Goal: Task Accomplishment & Management: Complete application form

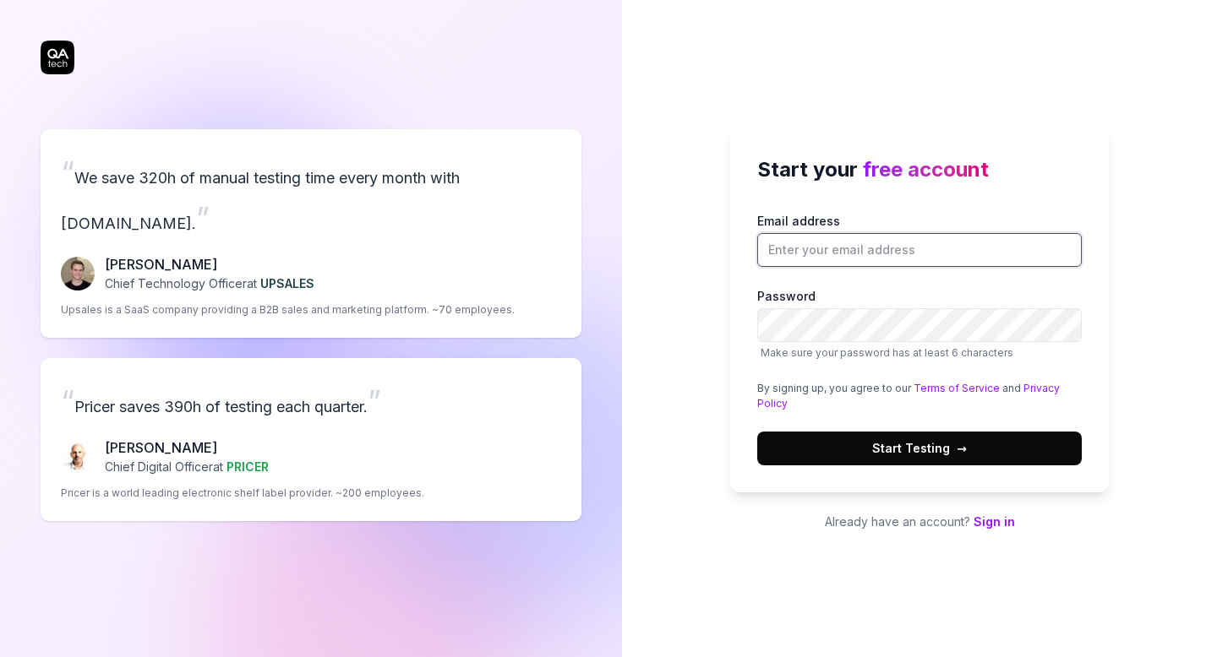
click at [870, 244] on input "Email address" at bounding box center [919, 250] width 325 height 34
type input "[PERSON_NAME][EMAIL_ADDRESS][DOMAIN_NAME]"
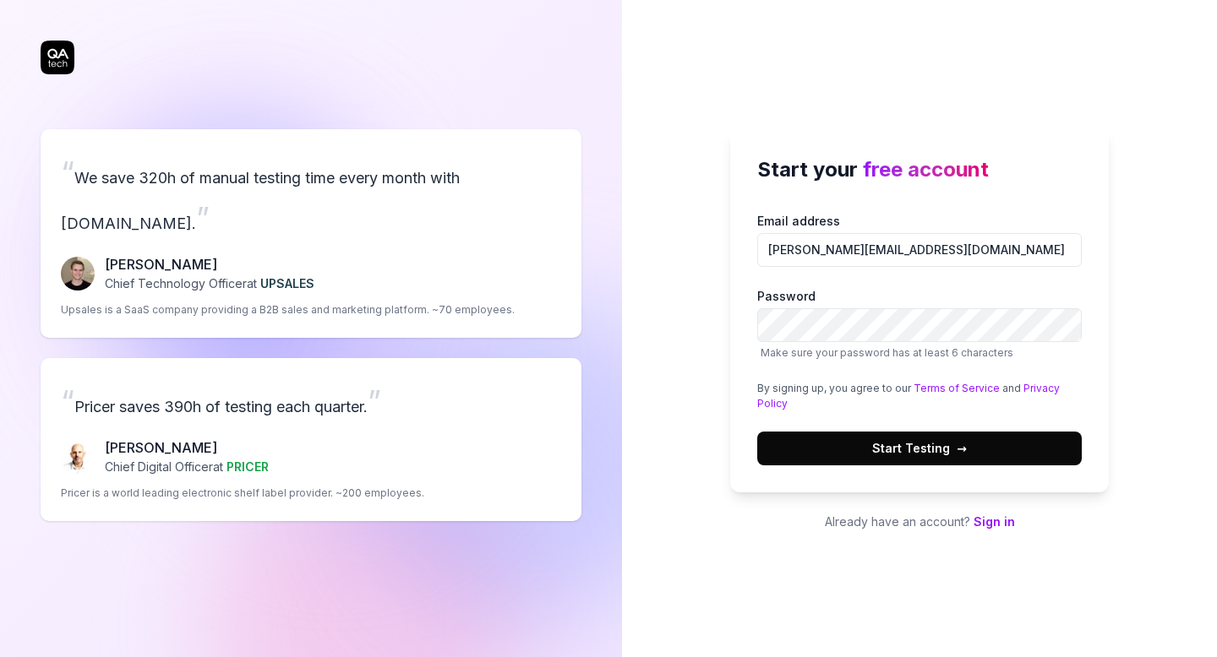
click at [957, 451] on span "→" at bounding box center [962, 448] width 10 height 18
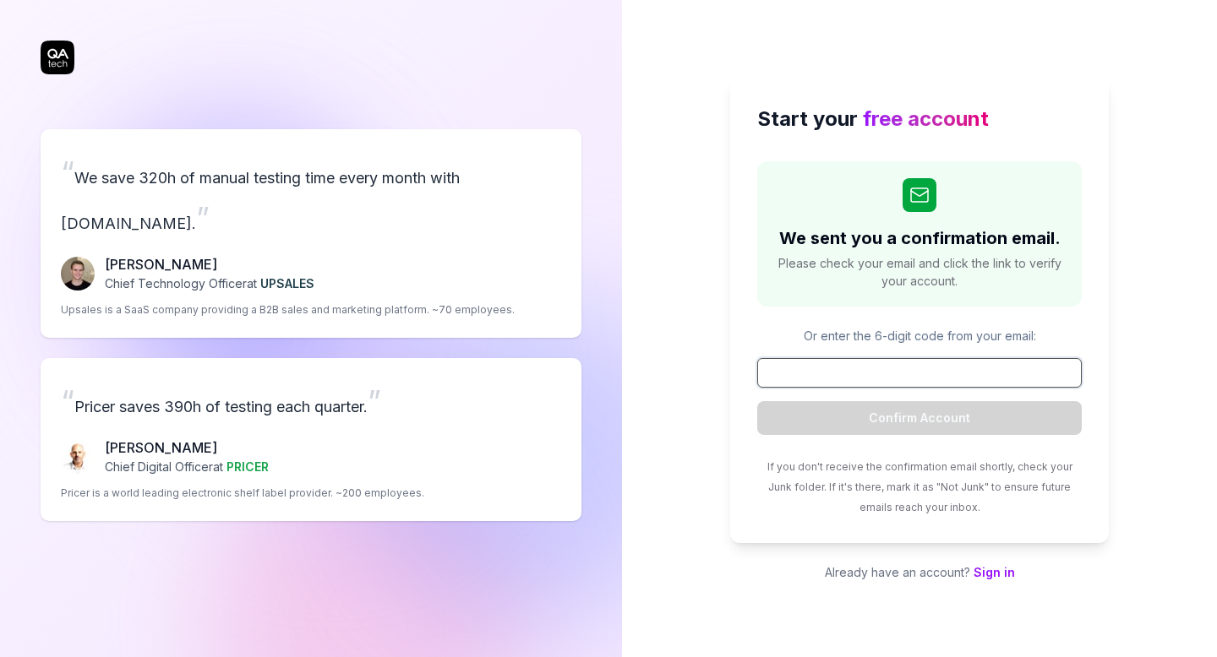
click at [915, 359] on input at bounding box center [919, 373] width 325 height 30
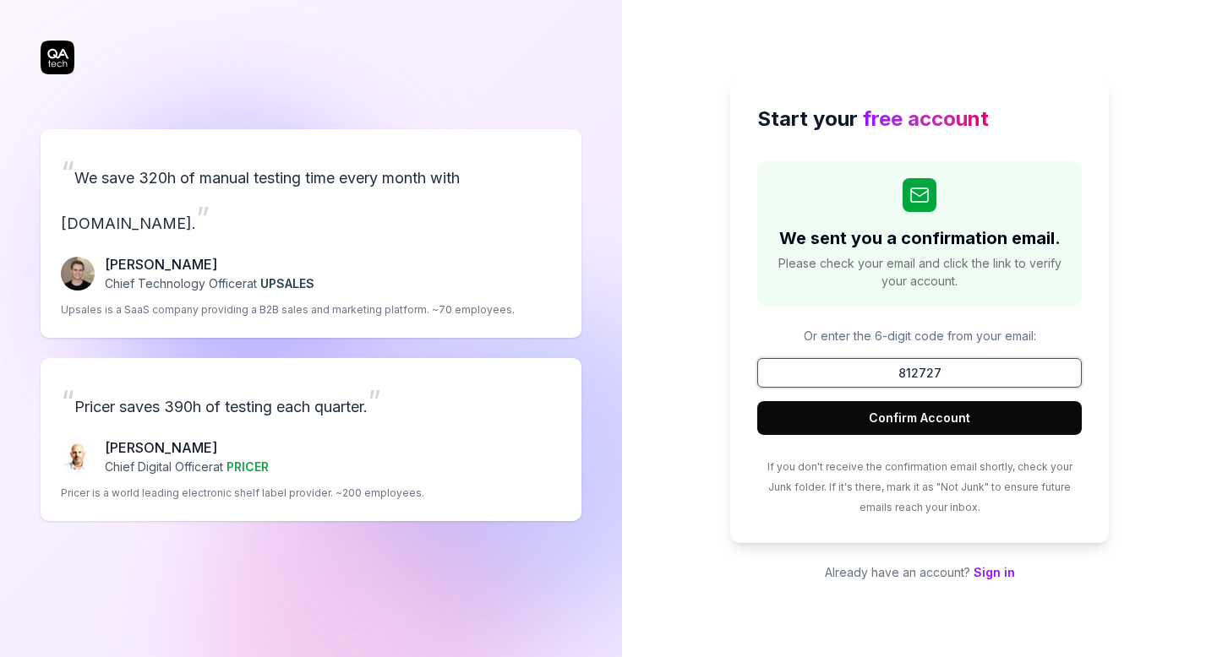
type input "812727"
click at [757, 401] on button "Confirm Account" at bounding box center [919, 418] width 325 height 34
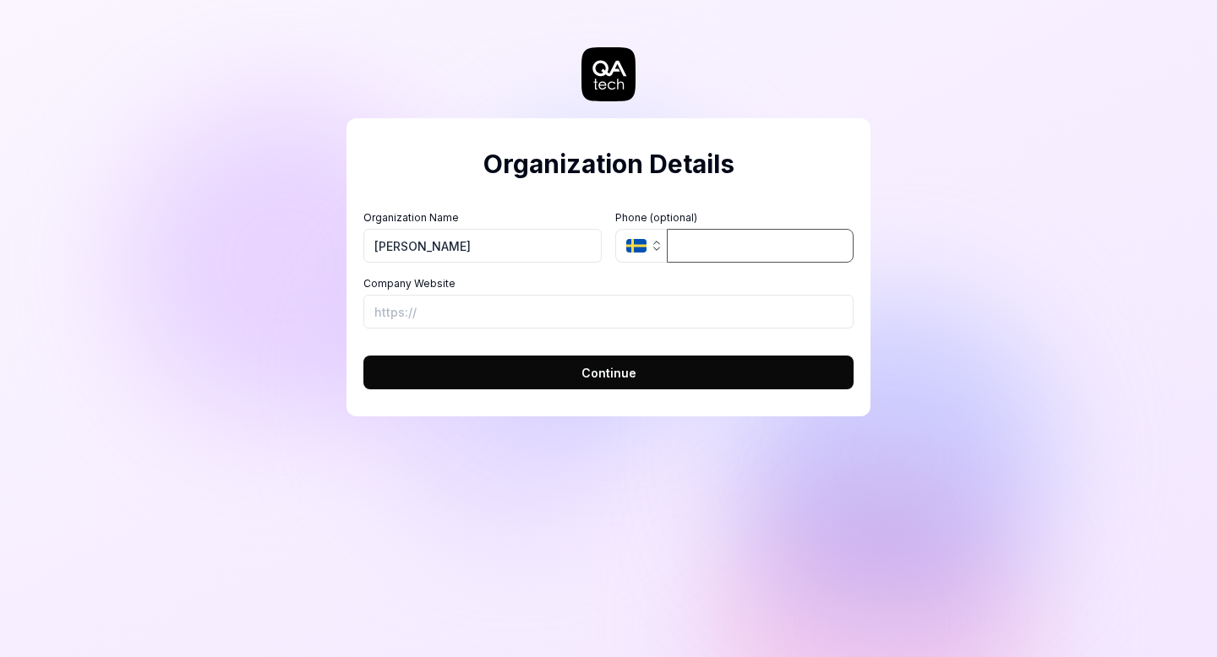
click at [763, 246] on input "tel" at bounding box center [760, 246] width 187 height 34
click at [510, 248] on input "[PERSON_NAME]" at bounding box center [482, 246] width 238 height 34
type input "[PERSON_NAME][DEMOGRAPHIC_DATA]"
click at [712, 251] on input "tel" at bounding box center [760, 246] width 187 height 34
click at [614, 302] on input "Company Website" at bounding box center [608, 312] width 490 height 34
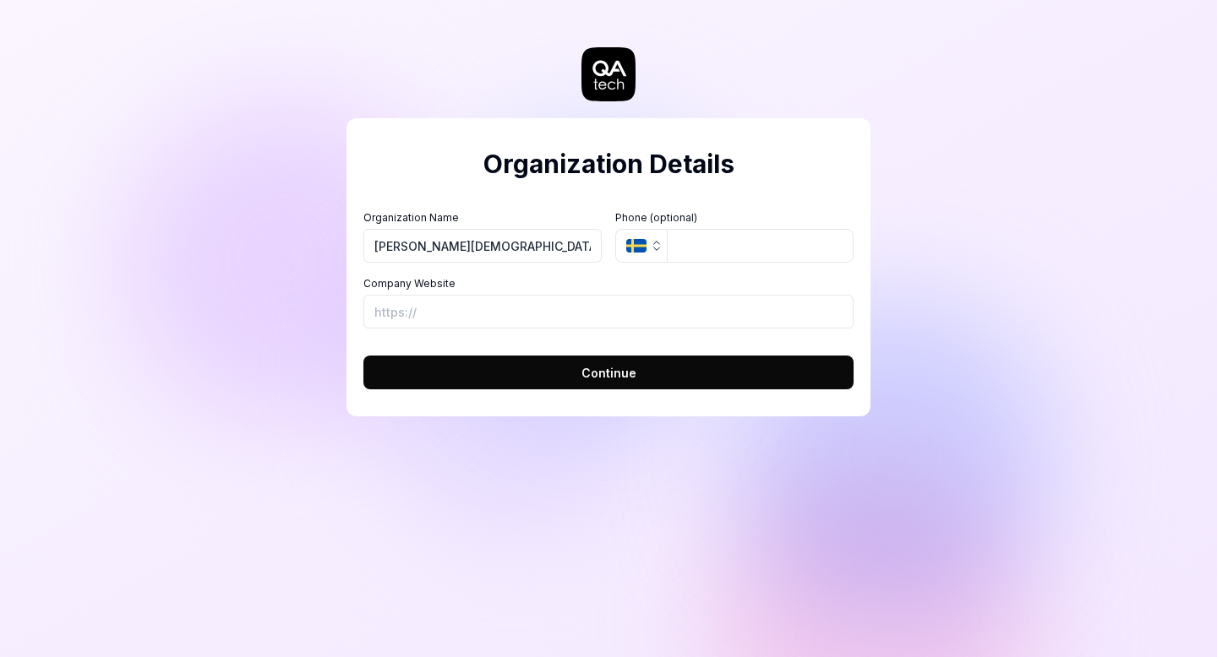
click at [597, 374] on span "Continue" at bounding box center [608, 373] width 55 height 18
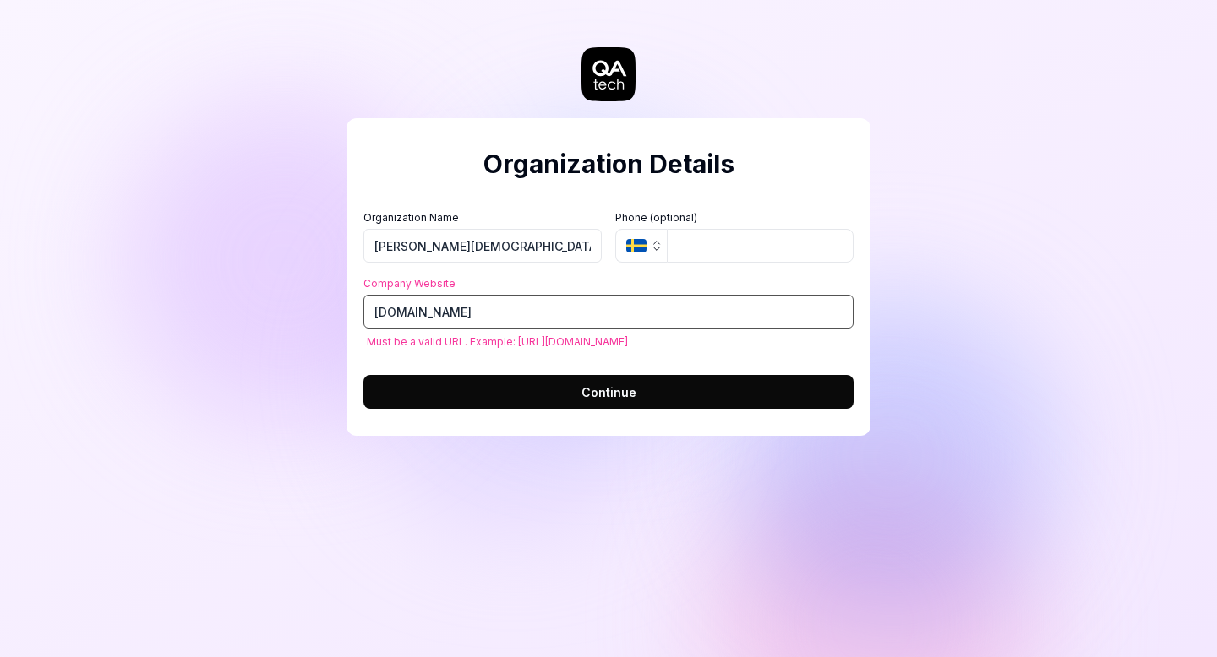
click at [363, 375] on button "Continue" at bounding box center [608, 392] width 490 height 34
type input "[URL][DOMAIN_NAME]"
click at [632, 371] on form "Organization Name [PERSON_NAME] Organization Logo (Square minimum 256x256px) Cl…" at bounding box center [608, 304] width 490 height 209
click at [619, 393] on span "Continue" at bounding box center [608, 393] width 55 height 18
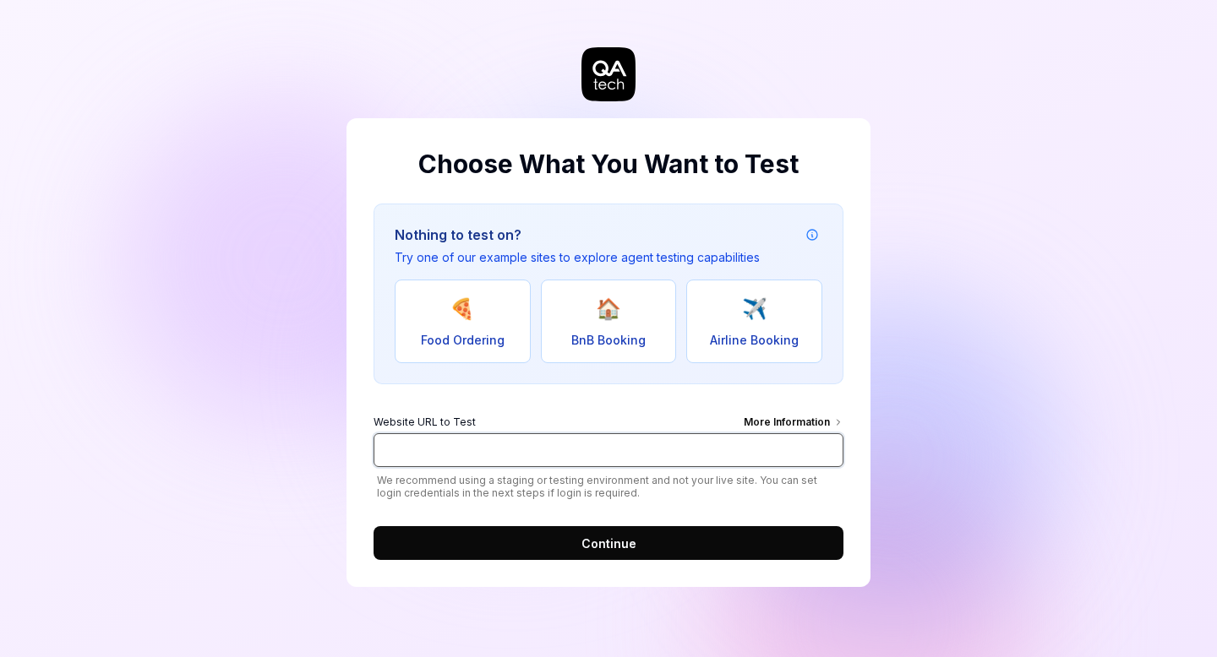
click at [537, 452] on input "Website URL to Test More Information" at bounding box center [609, 451] width 470 height 34
type input "[DOMAIN_NAME]"
click button "Continue" at bounding box center [609, 543] width 470 height 34
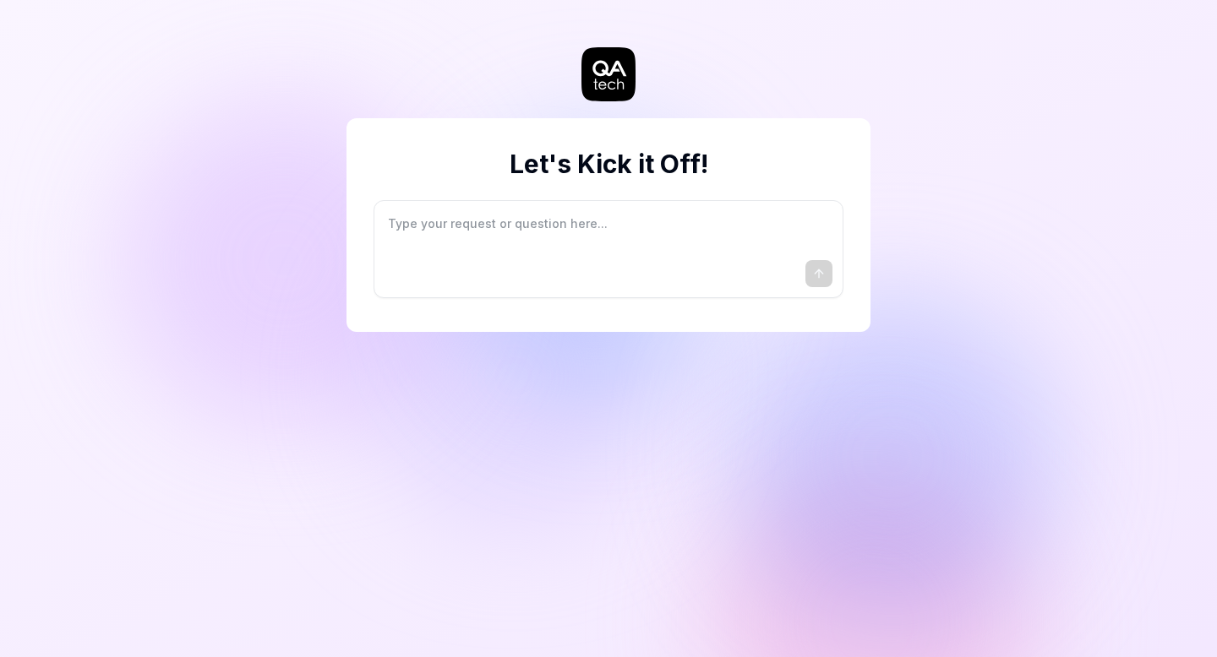
type textarea "*"
type textarea "I"
type textarea "*"
type textarea "I"
type textarea "*"
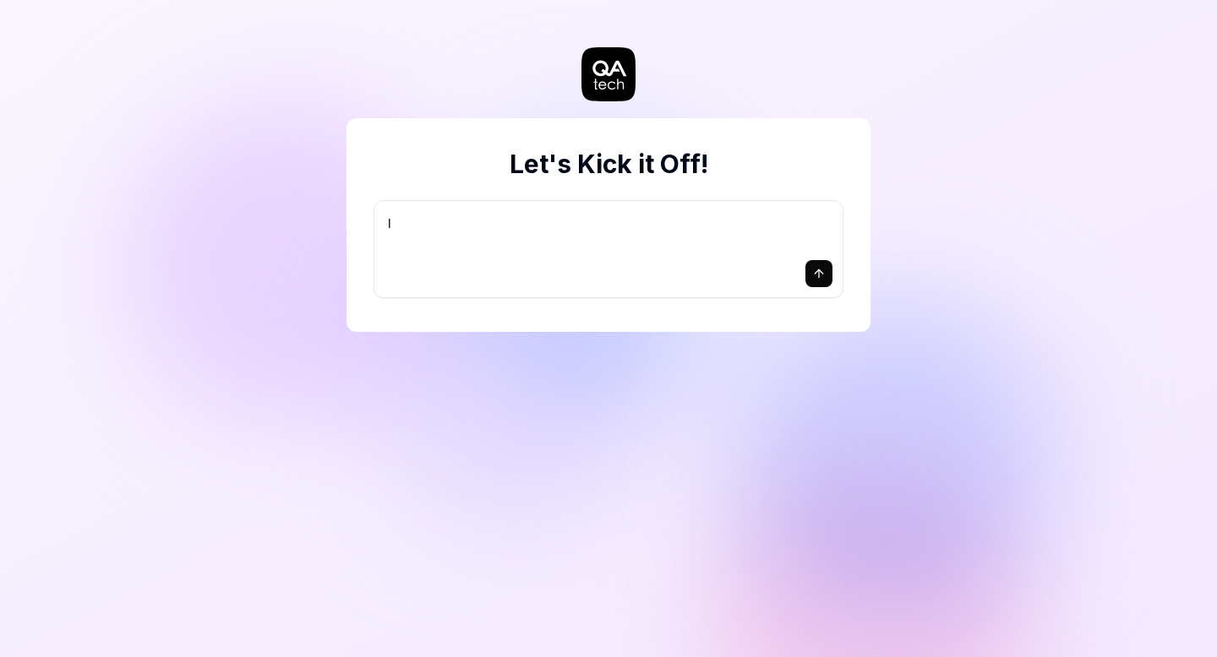
type textarea "I w"
type textarea "*"
type textarea "I wa"
type textarea "*"
type textarea "I wan"
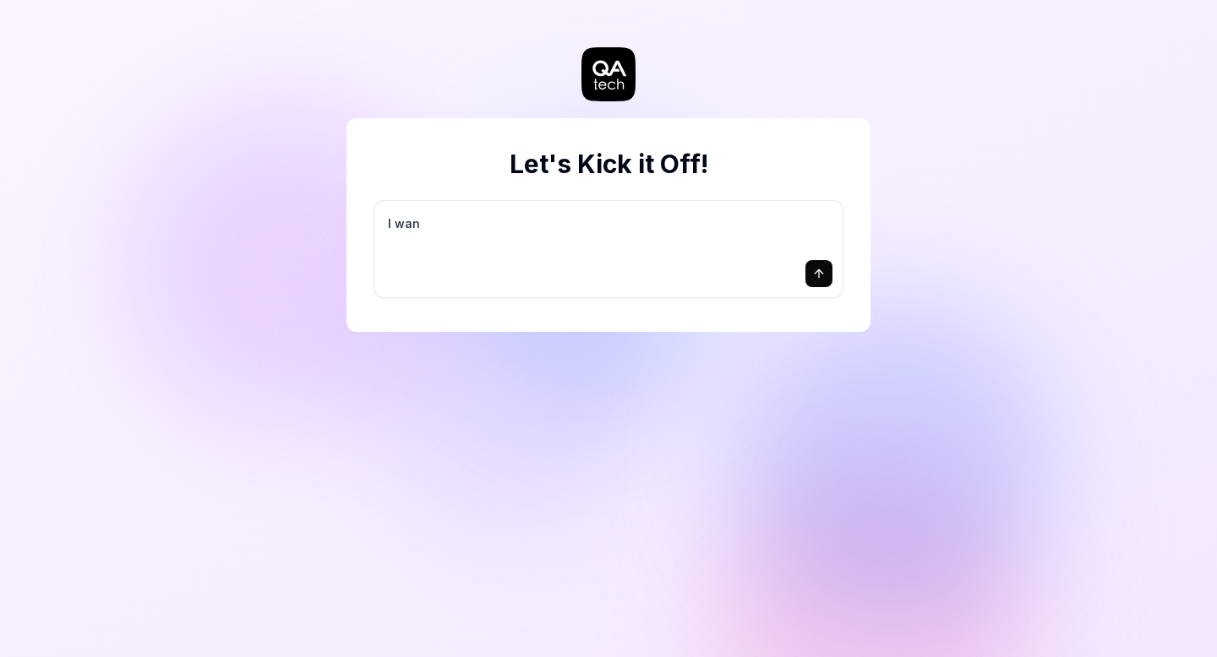
type textarea "*"
type textarea "I want"
type textarea "*"
type textarea "I want"
type textarea "*"
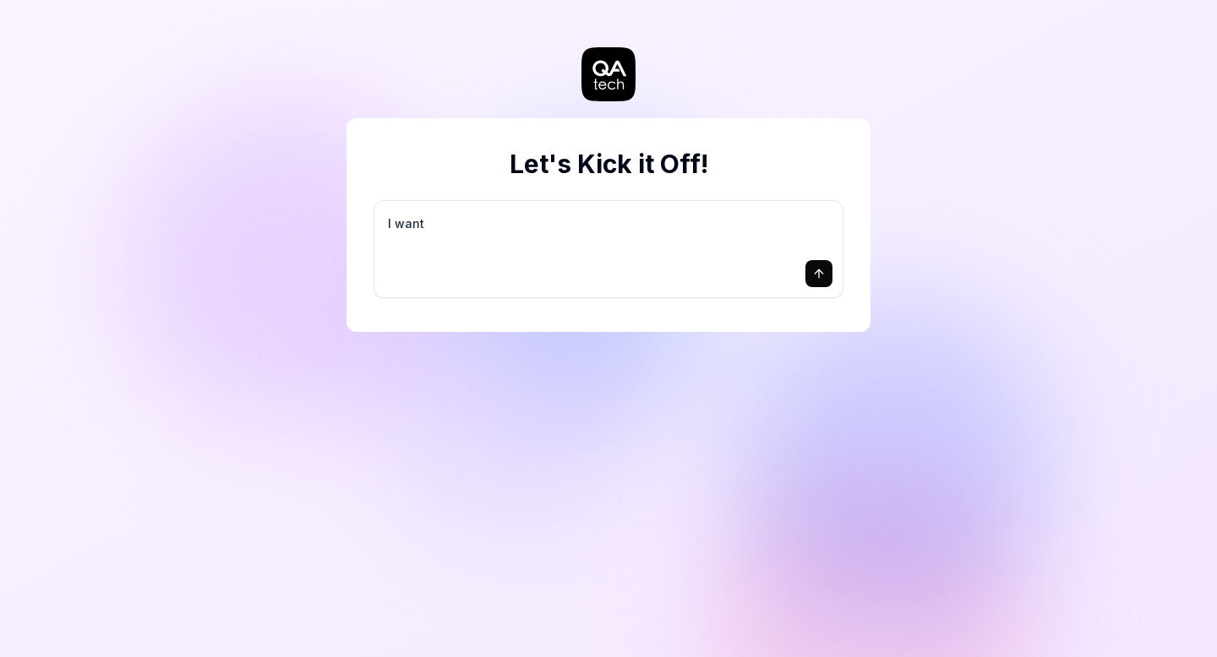
type textarea "I want a"
type textarea "*"
type textarea "I want a"
type textarea "*"
type textarea "I want a g"
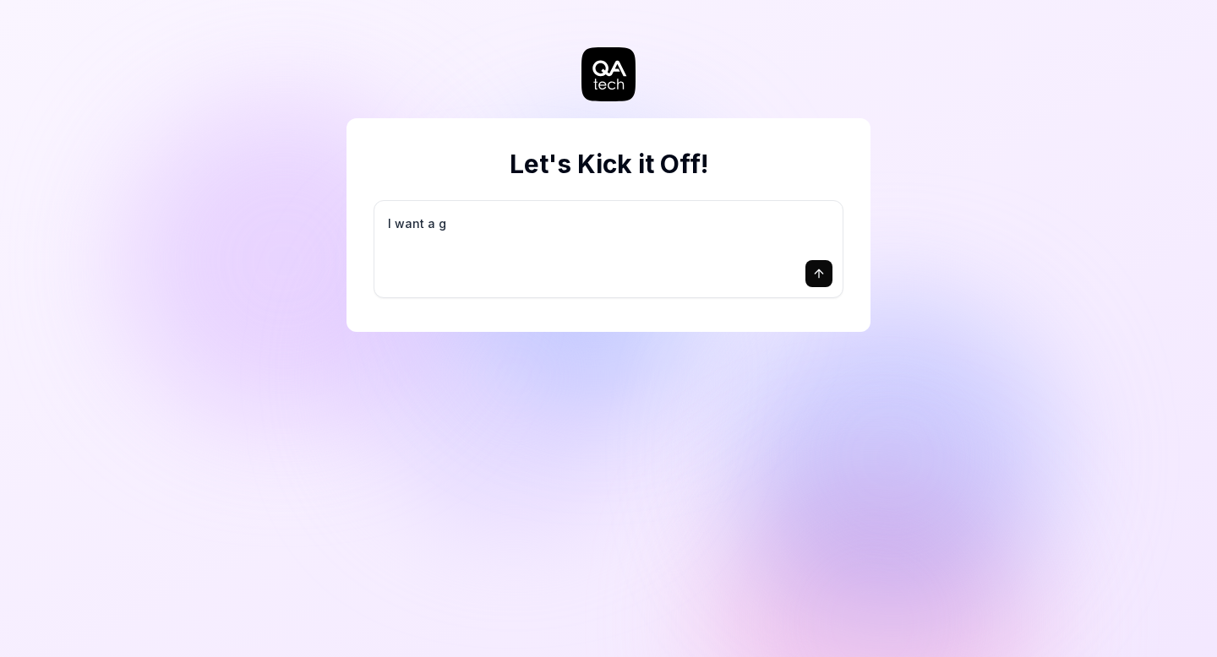
type textarea "*"
type textarea "I want a go"
type textarea "*"
type textarea "I want a goo"
type textarea "*"
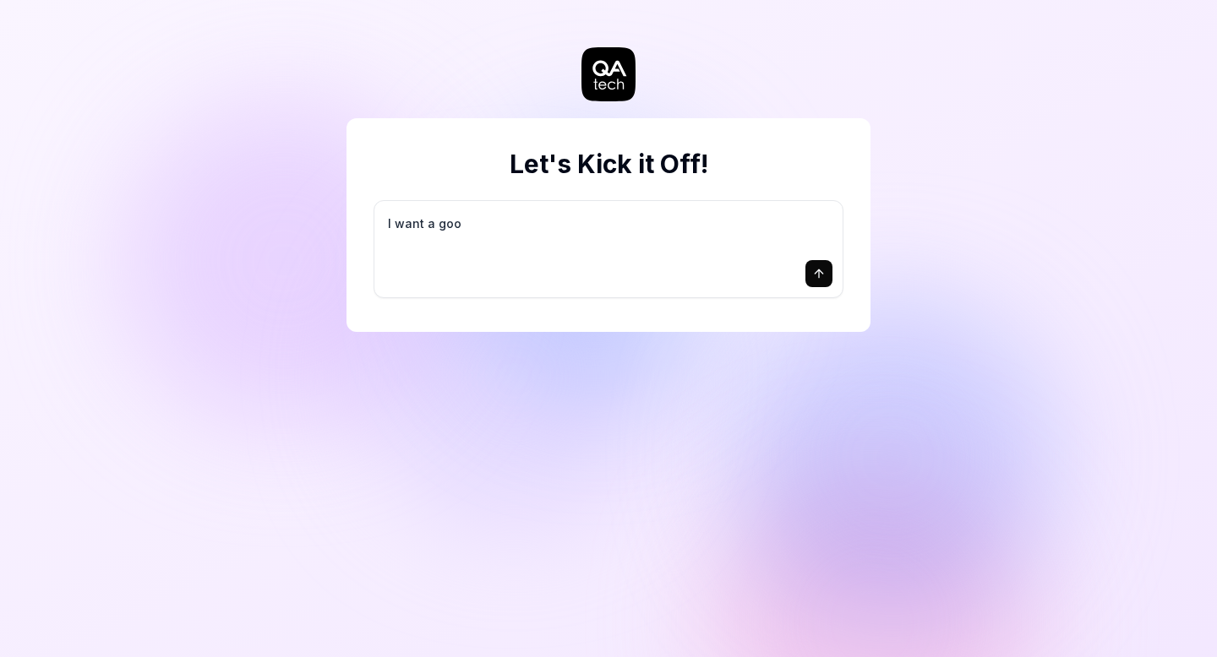
type textarea "I want a good"
type textarea "*"
type textarea "I want a good"
type textarea "*"
type textarea "I want a good t"
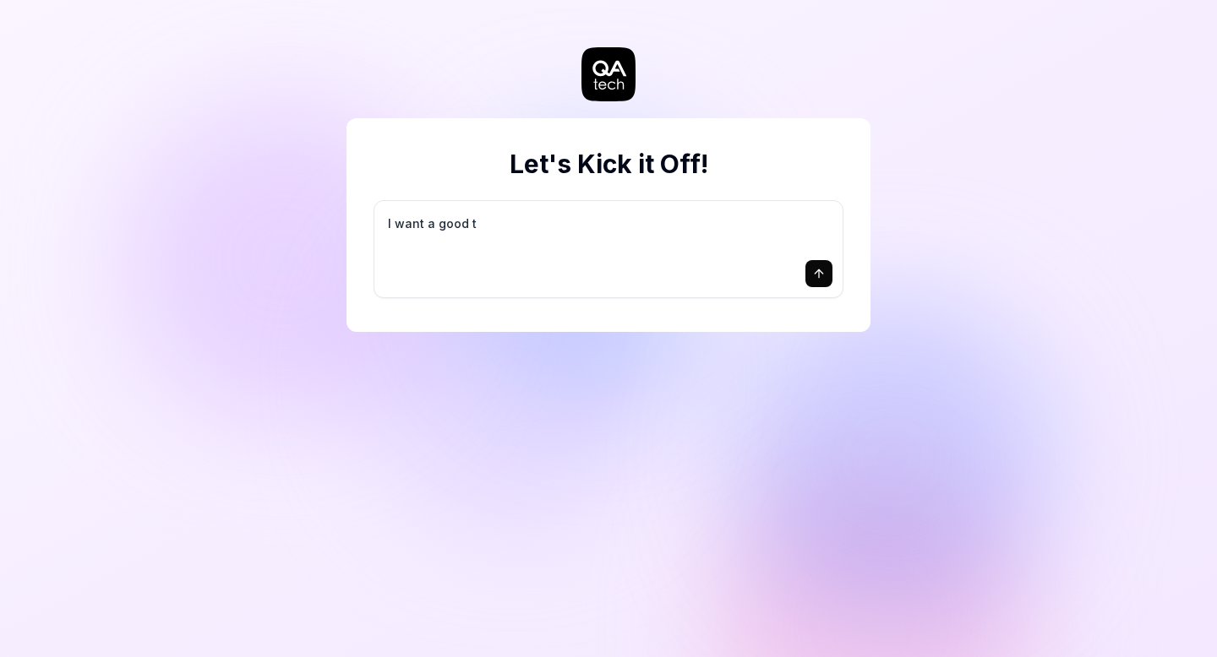
type textarea "*"
type textarea "I want a good te"
type textarea "*"
type textarea "I want a good tes"
type textarea "*"
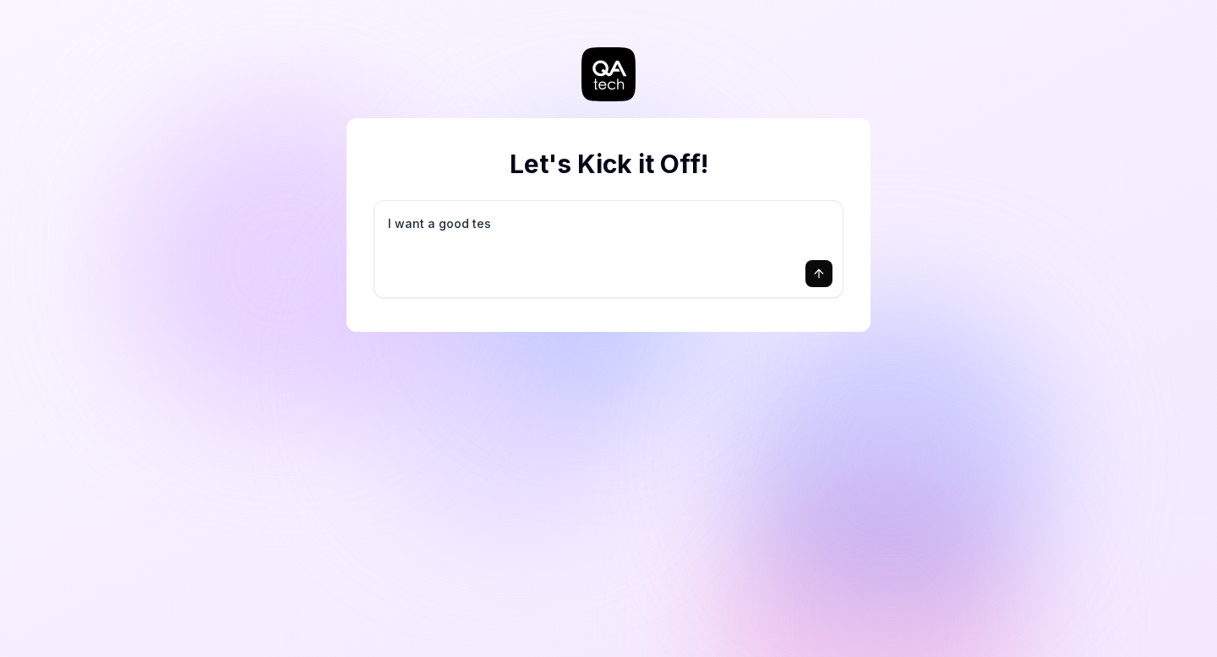
type textarea "I want a good test"
type textarea "*"
type textarea "I want a good test"
type textarea "*"
type textarea "I want a good test s"
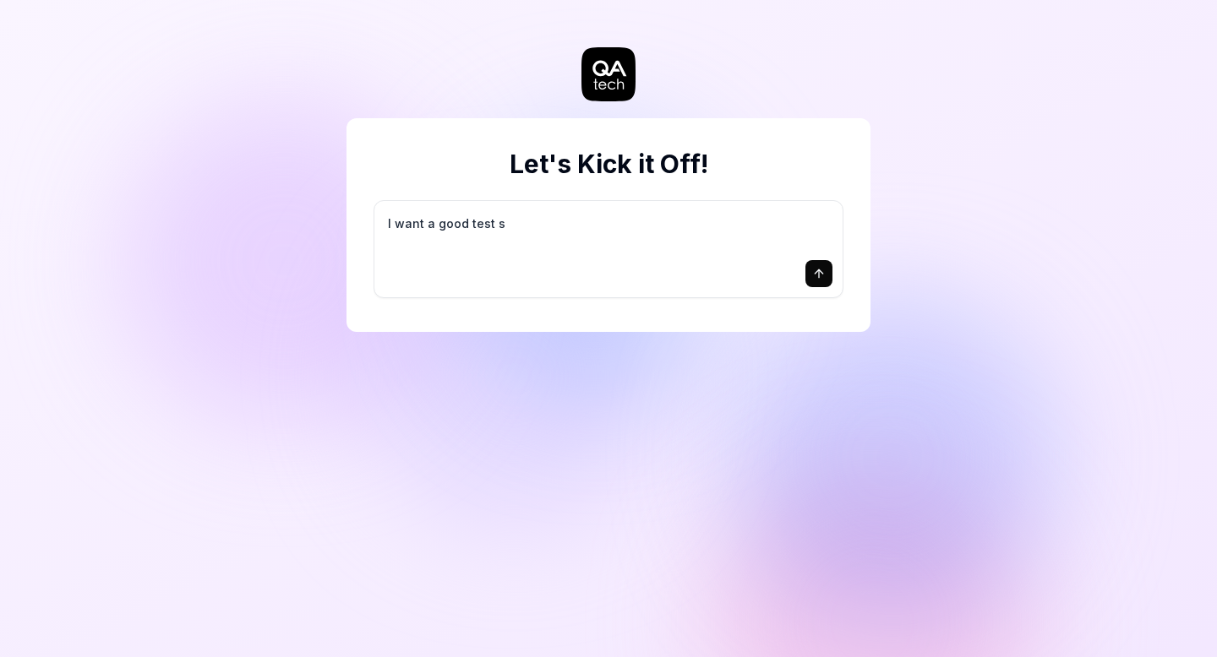
type textarea "*"
type textarea "I want a good test se"
type textarea "*"
type textarea "I want a good test set"
type textarea "*"
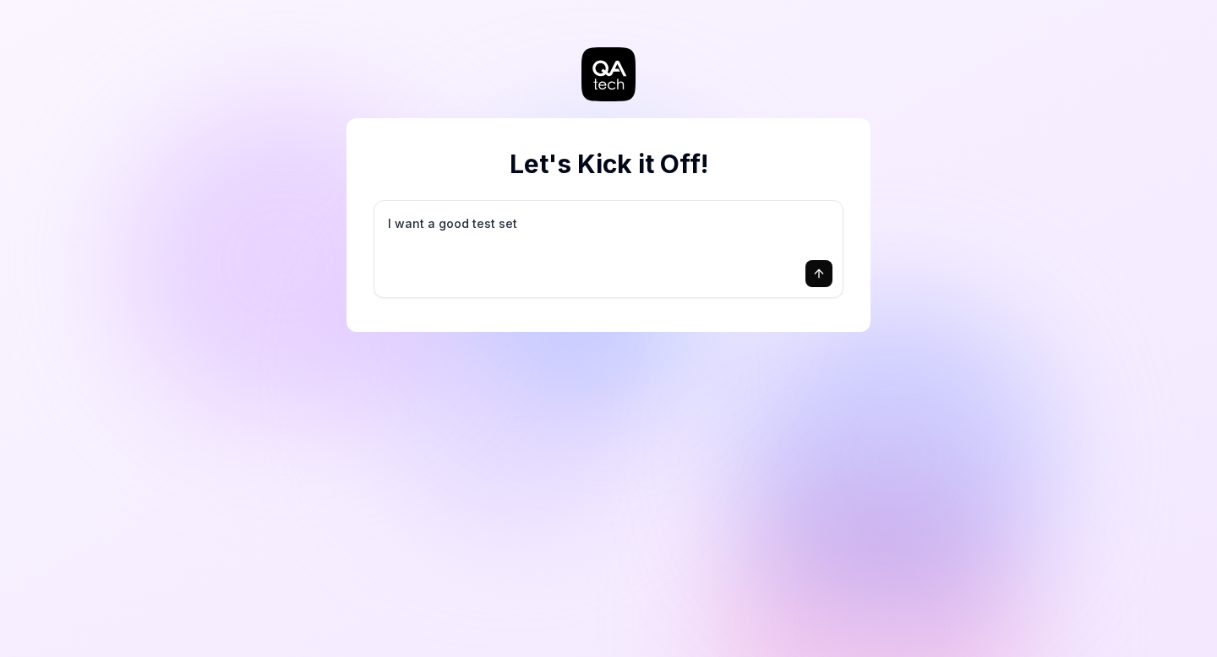
type textarea "I want a good test setu"
type textarea "*"
type textarea "I want a good test setup"
type textarea "*"
type textarea "I want a good test setup"
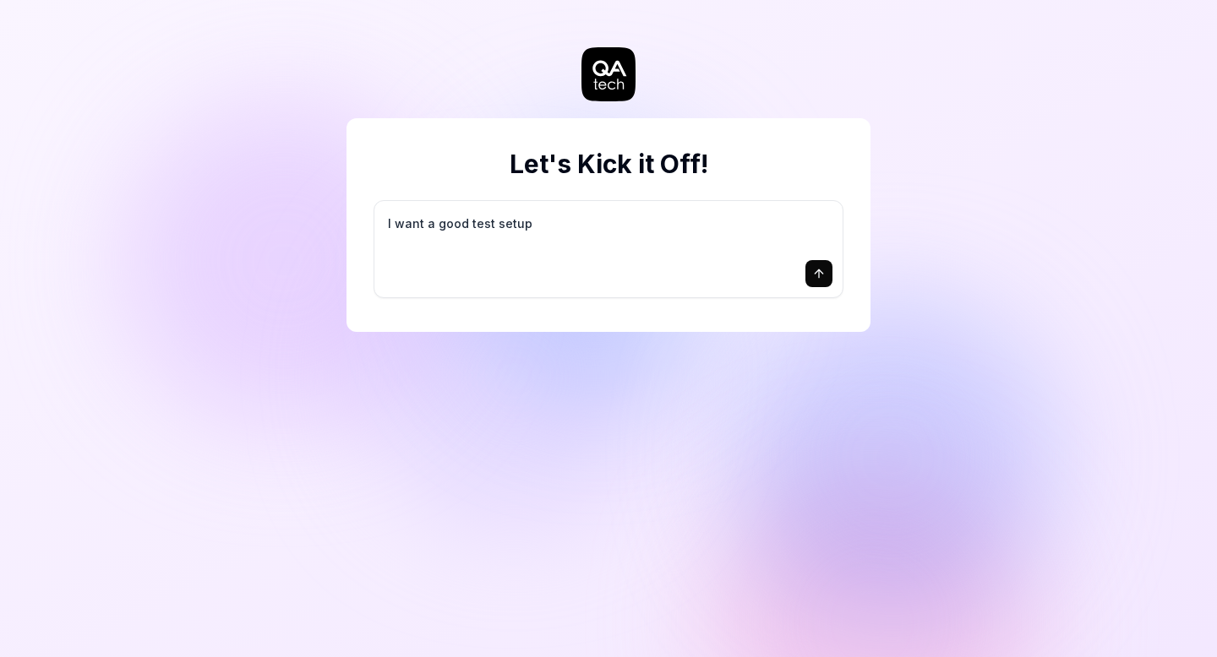
type textarea "*"
type textarea "I want a good test setup f"
type textarea "*"
type textarea "I want a good test setup fo"
type textarea "*"
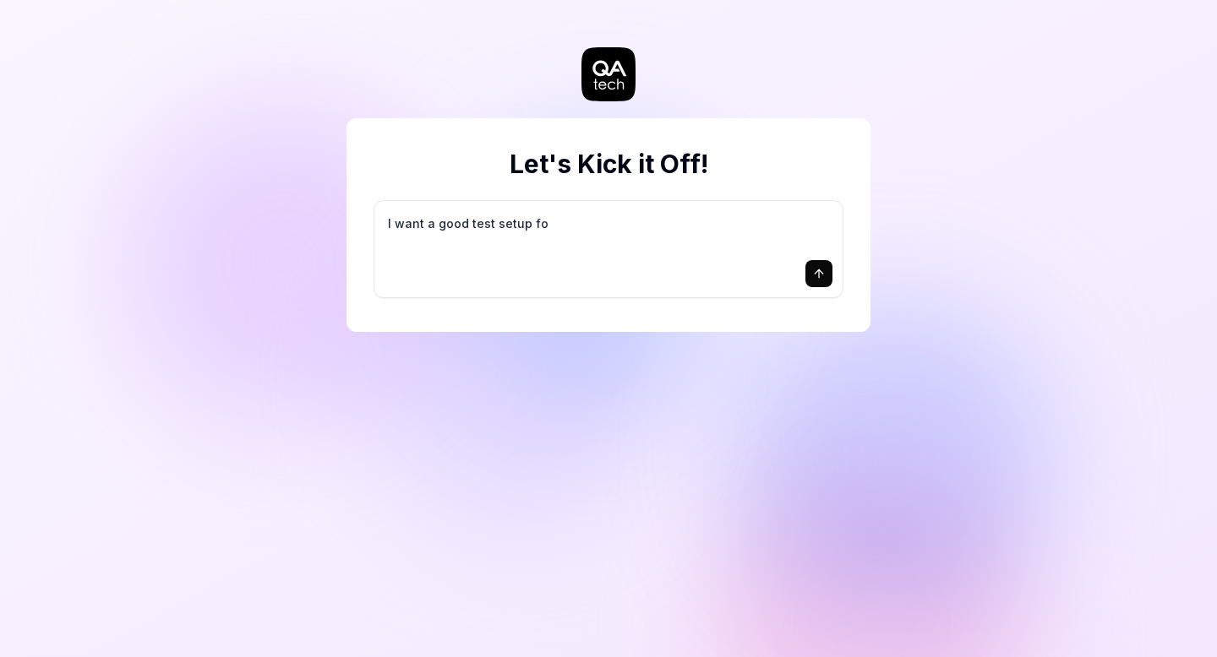
type textarea "I want a good test setup for"
type textarea "*"
type textarea "I want a good test setup for"
type textarea "*"
type textarea "I want a good test setup for m"
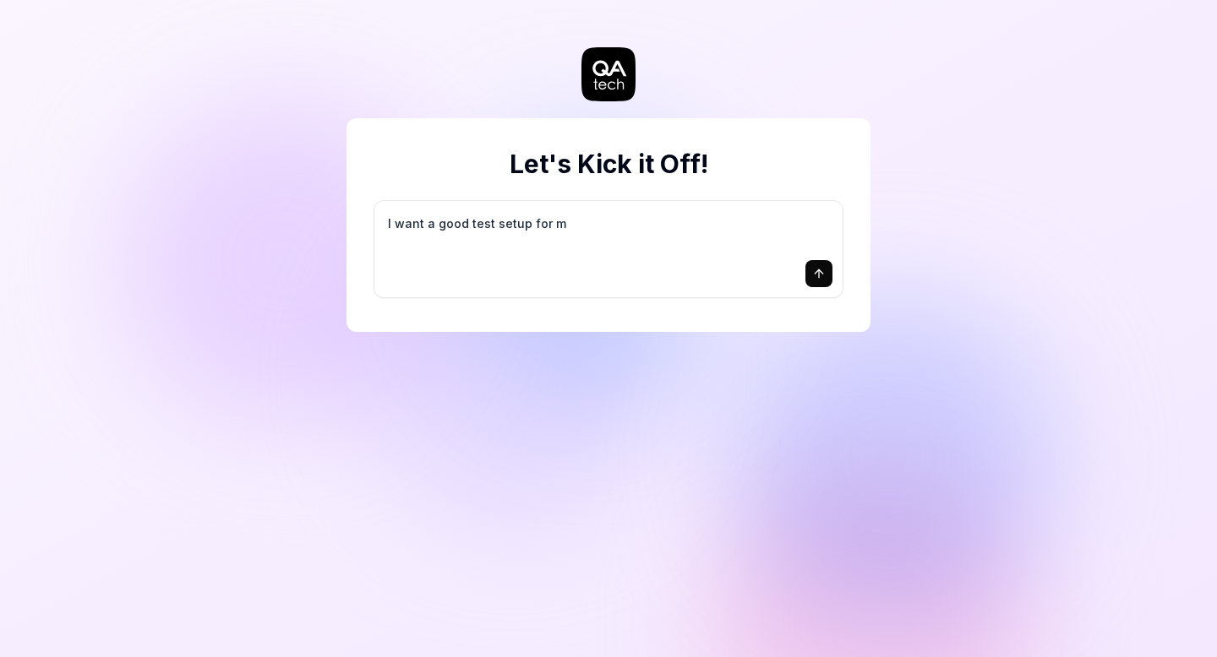
type textarea "*"
type textarea "I want a good test setup for my"
type textarea "*"
type textarea "I want a good test setup for my"
type textarea "*"
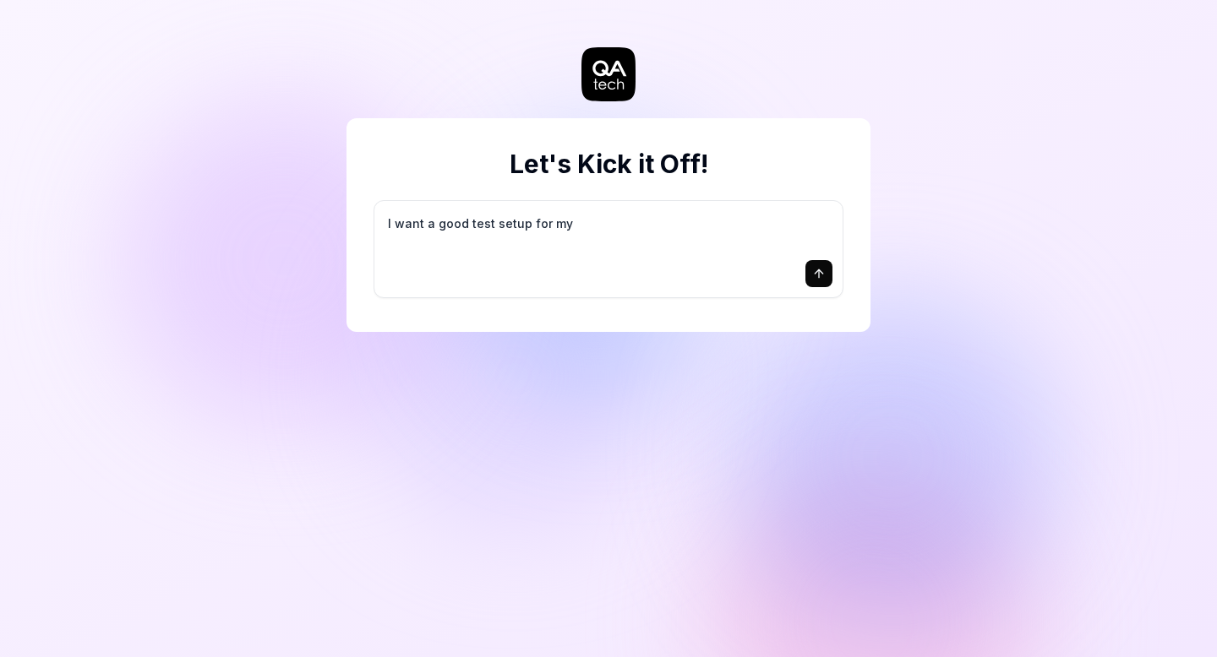
type textarea "I want a good test setup for my s"
type textarea "*"
type textarea "I want a good test setup for my si"
type textarea "*"
type textarea "I want a good test setup for my sit"
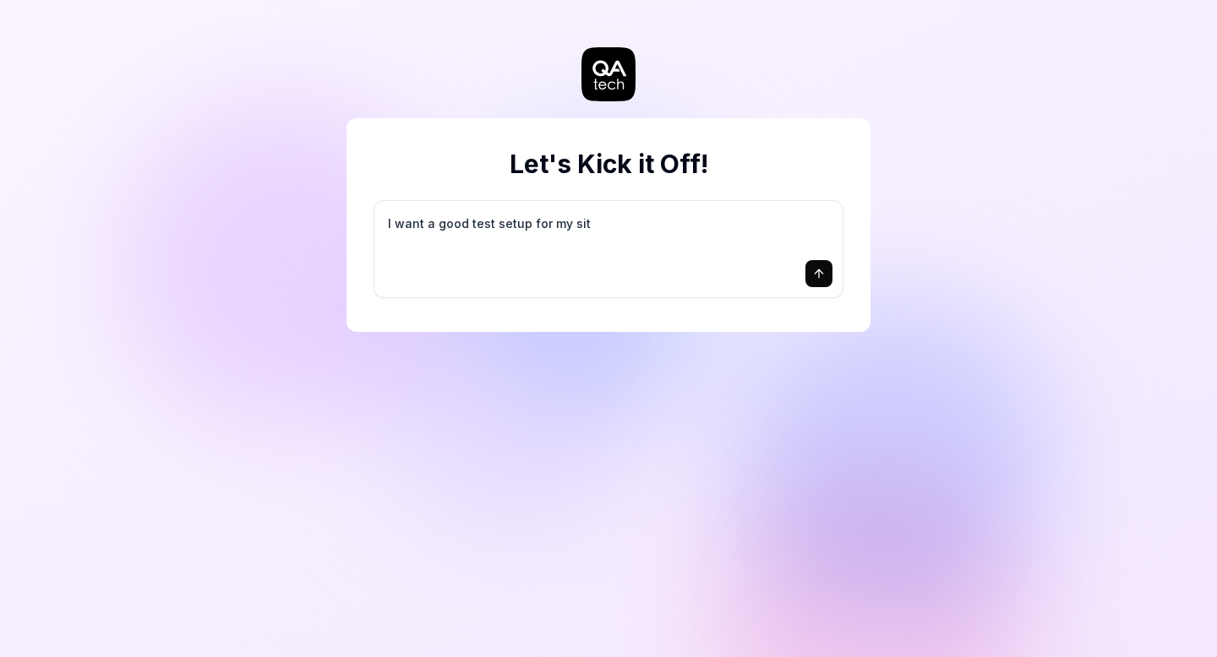
type textarea "*"
type textarea "I want a good test setup for my site"
type textarea "*"
type textarea "I want a good test setup for my site"
type textarea "*"
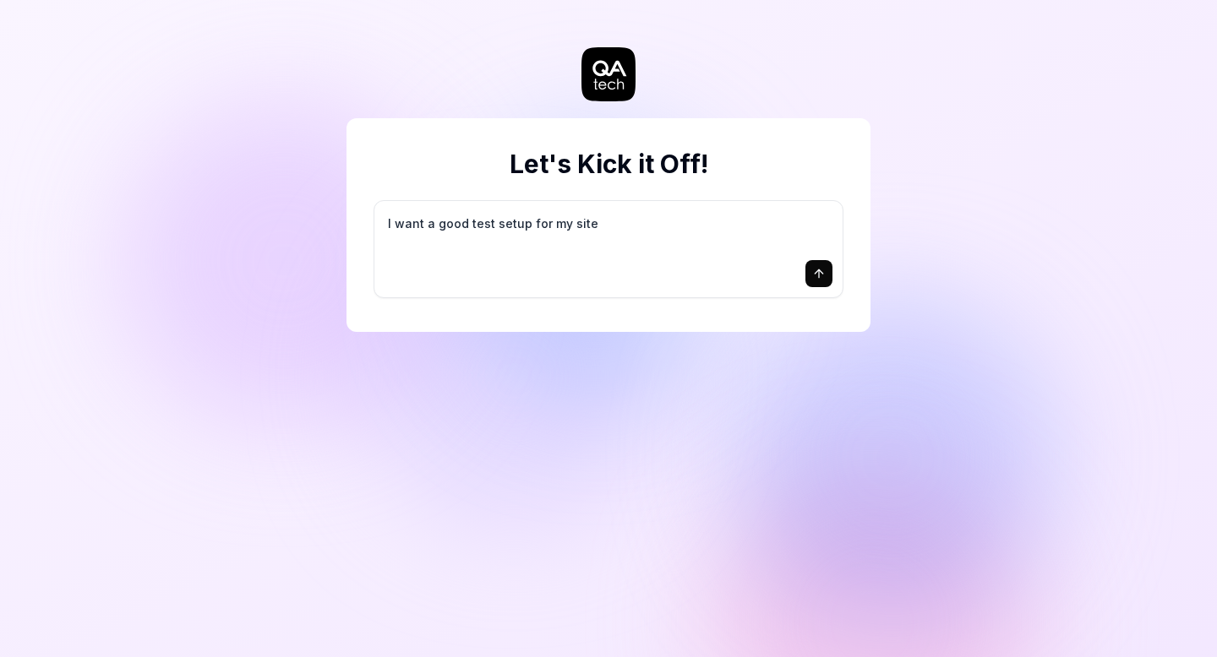
type textarea "I want a good test setup for my site -"
type textarea "*"
type textarea "I want a good test setup for my site -"
type textarea "*"
type textarea "I want a good test setup for my site - h"
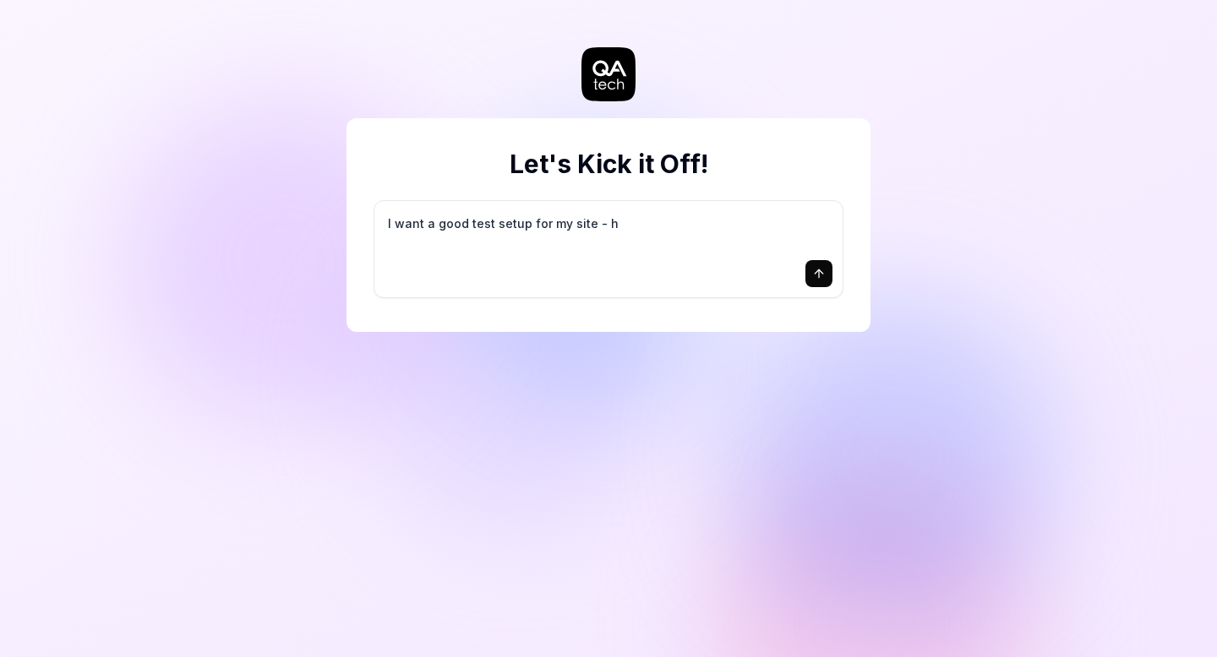
type textarea "*"
type textarea "I want a good test setup for my site - he"
type textarea "*"
type textarea "I want a good test setup for my site - hel"
type textarea "*"
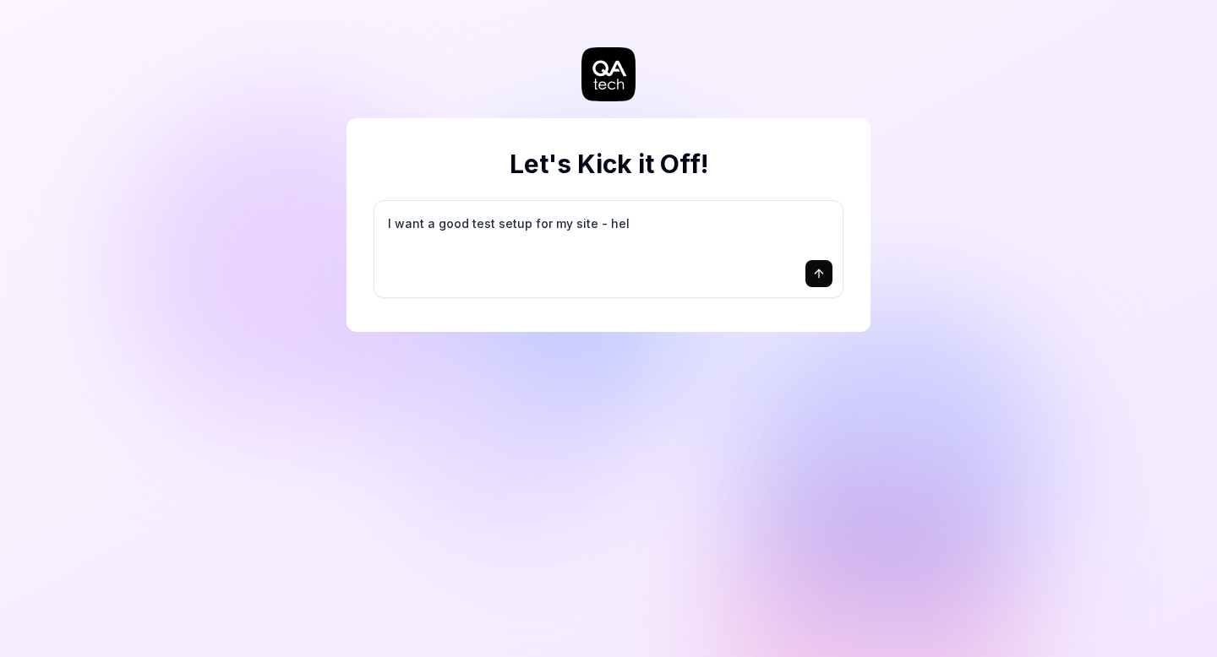
type textarea "I want a good test setup for my site - help"
type textarea "*"
type textarea "I want a good test setup for my site - help"
type textarea "*"
type textarea "I want a good test setup for my site - help m"
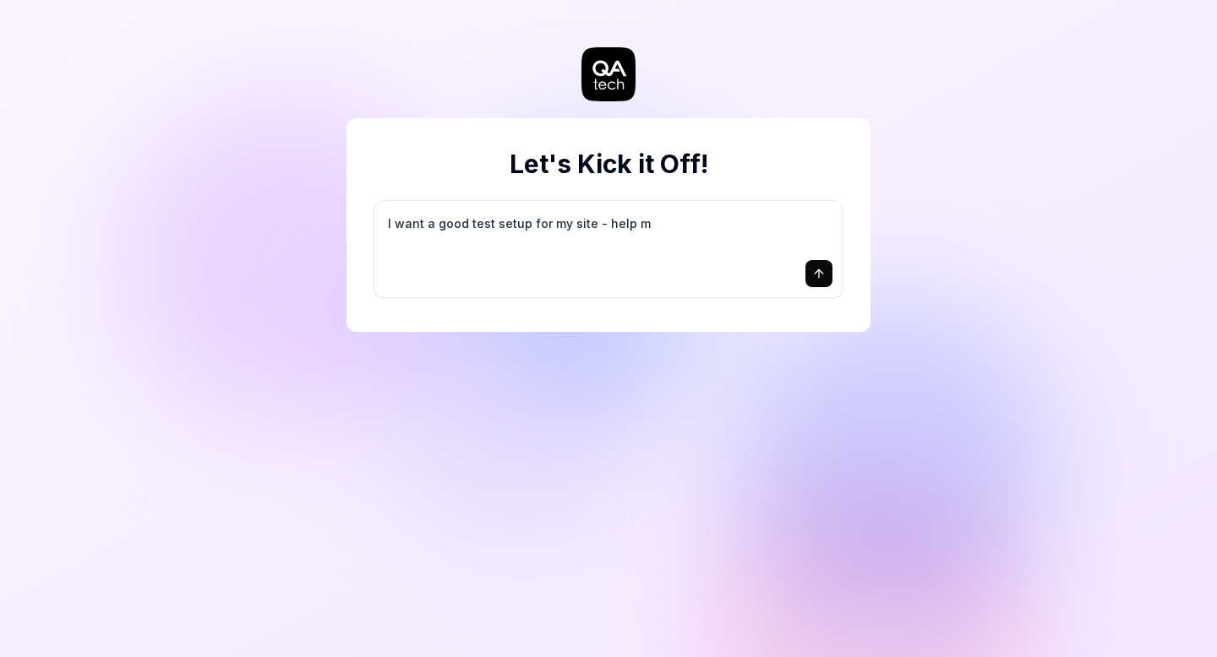
type textarea "*"
type textarea "I want a good test setup for my site - help me"
type textarea "*"
type textarea "I want a good test setup for my site - help me"
type textarea "*"
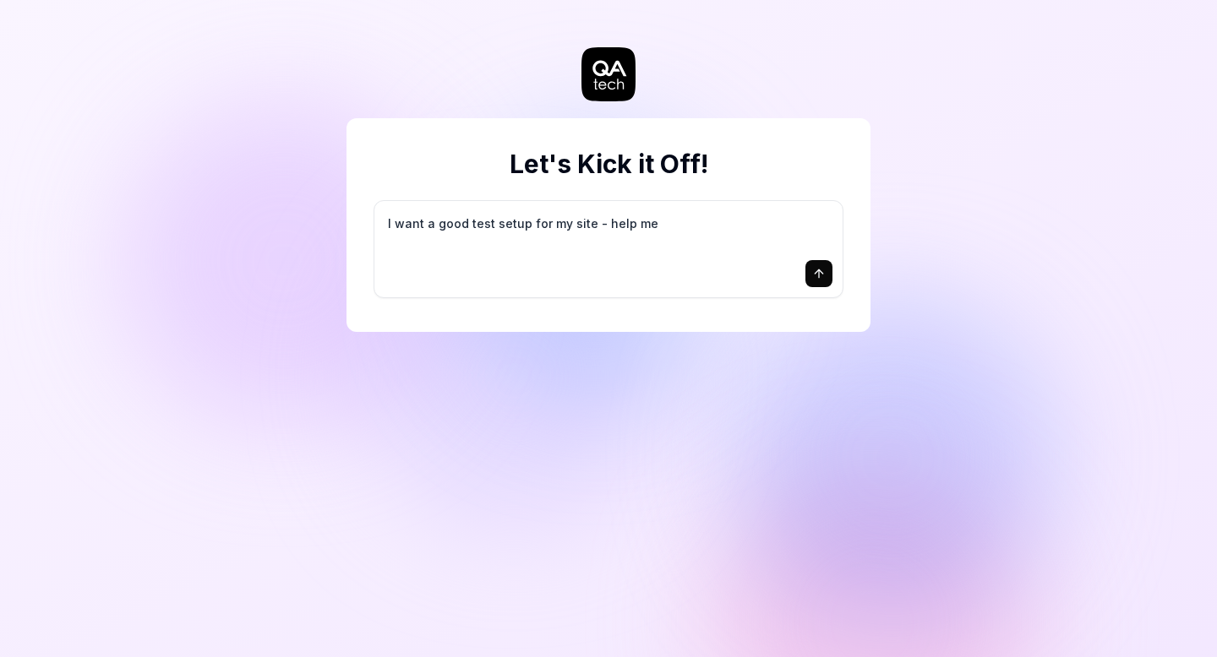
type textarea "I want a good test setup for my site - help me c"
type textarea "*"
type textarea "I want a good test setup for my site - help me cr"
type textarea "*"
type textarea "I want a good test setup for my site - help me cre"
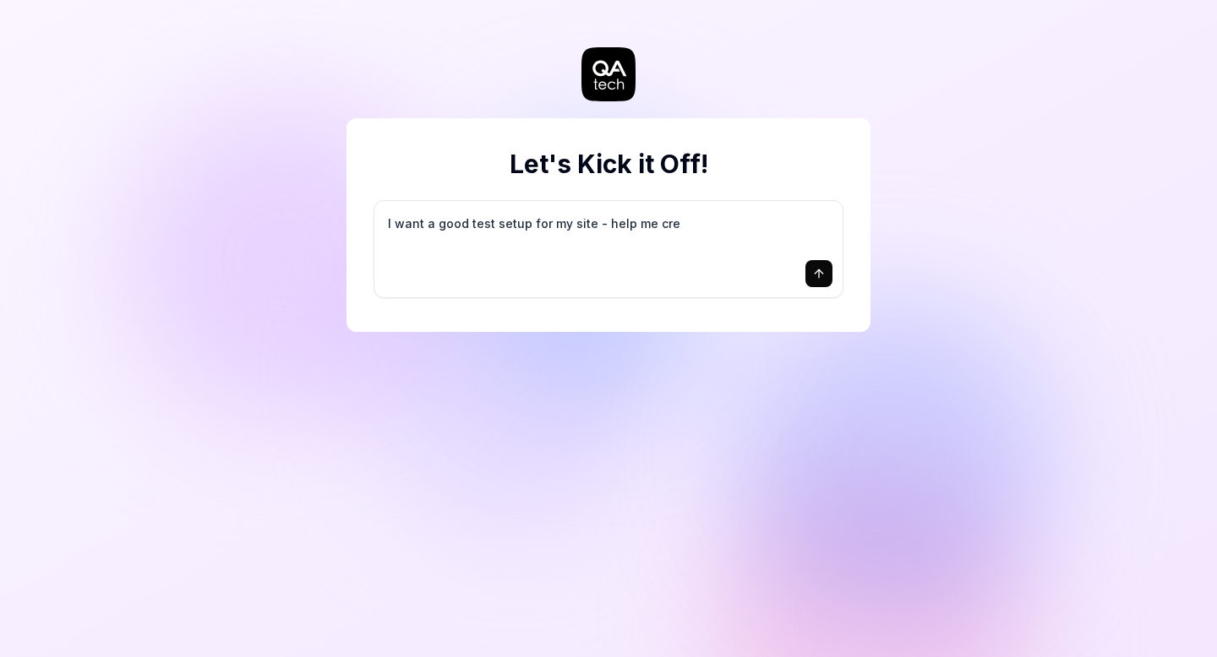
type textarea "*"
type textarea "I want a good test setup for my site - help me crea"
type textarea "*"
type textarea "I want a good test setup for my site - help me creat"
type textarea "*"
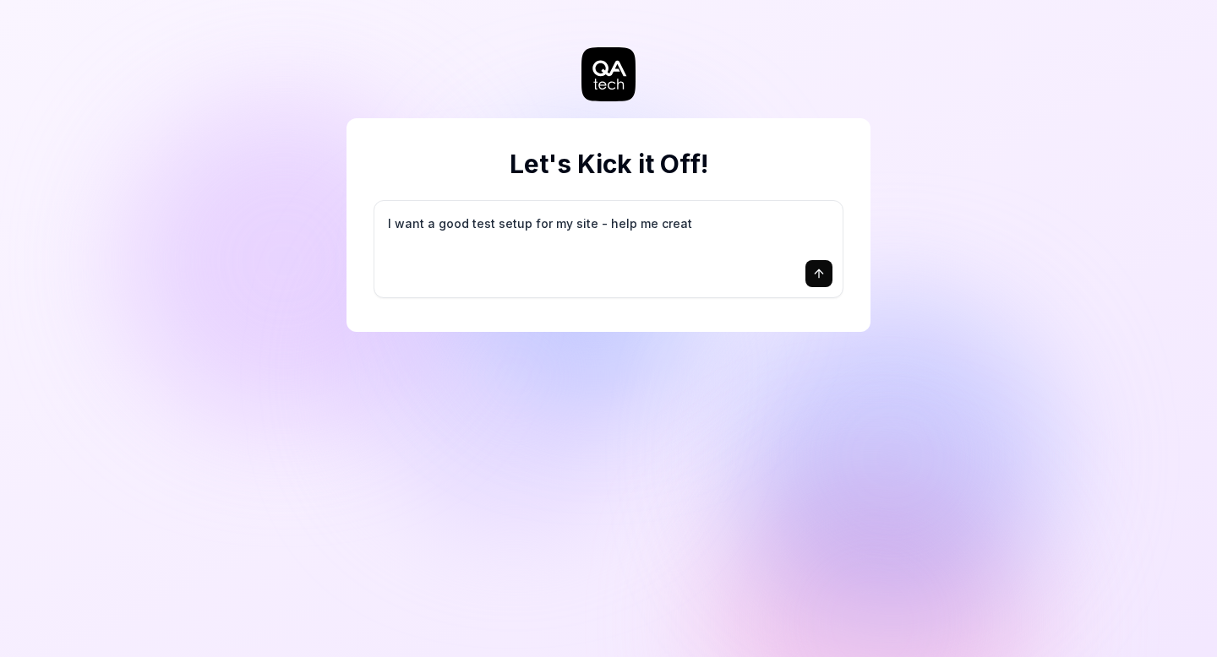
type textarea "I want a good test setup for my site - help me create"
type textarea "*"
type textarea "I want a good test setup for my site - help me create"
type textarea "*"
type textarea "I want a good test setup for my site - help me create t"
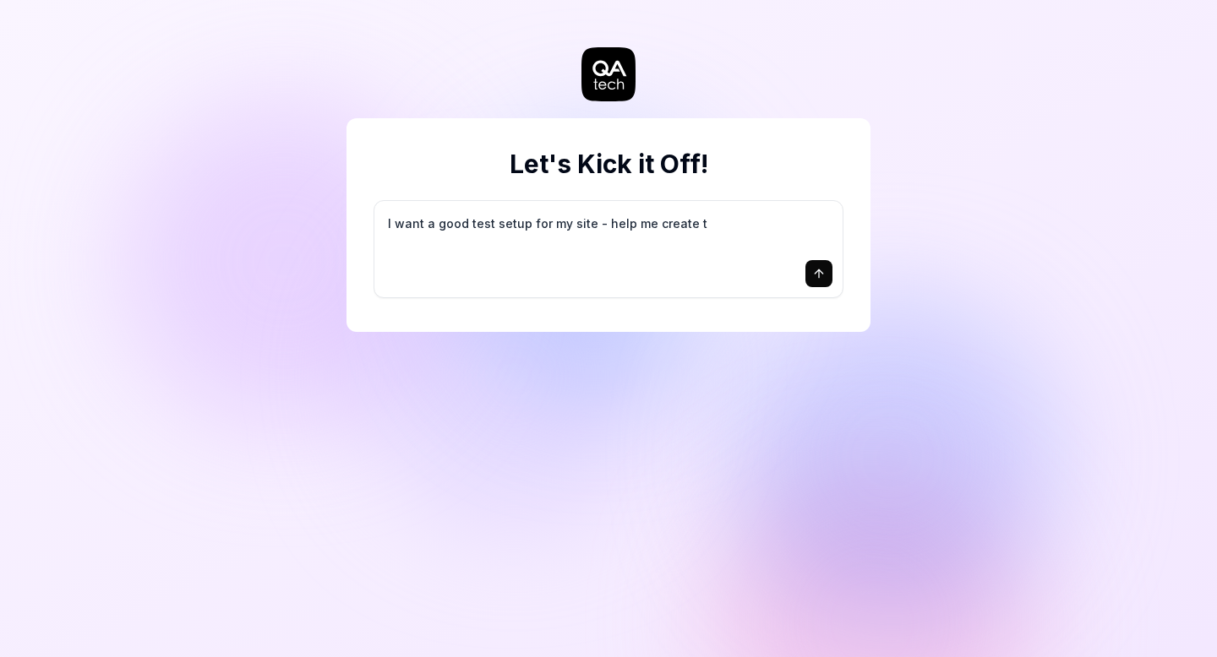
type textarea "*"
type textarea "I want a good test setup for my site - help me create th"
type textarea "*"
type textarea "I want a good test setup for my site - help me create the"
type textarea "*"
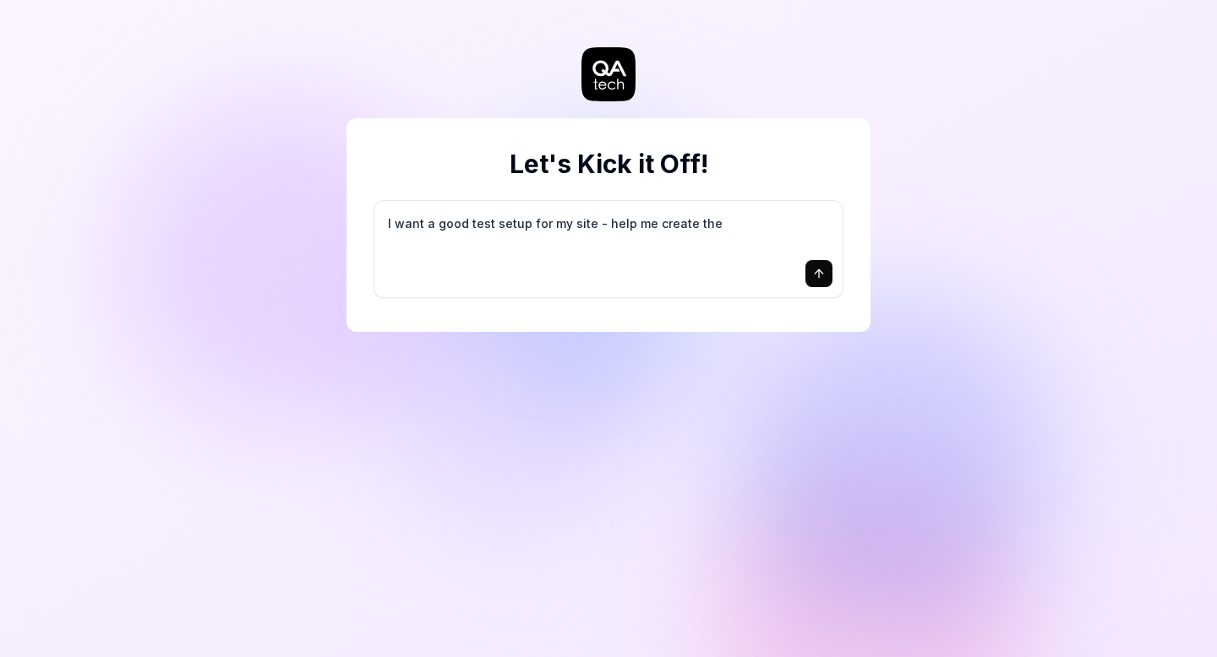
type textarea "I want a good test setup for my site - help me create the"
type textarea "*"
type textarea "I want a good test setup for my site - help me create the f"
type textarea "*"
type textarea "I want a good test setup for my site - help me create the fi"
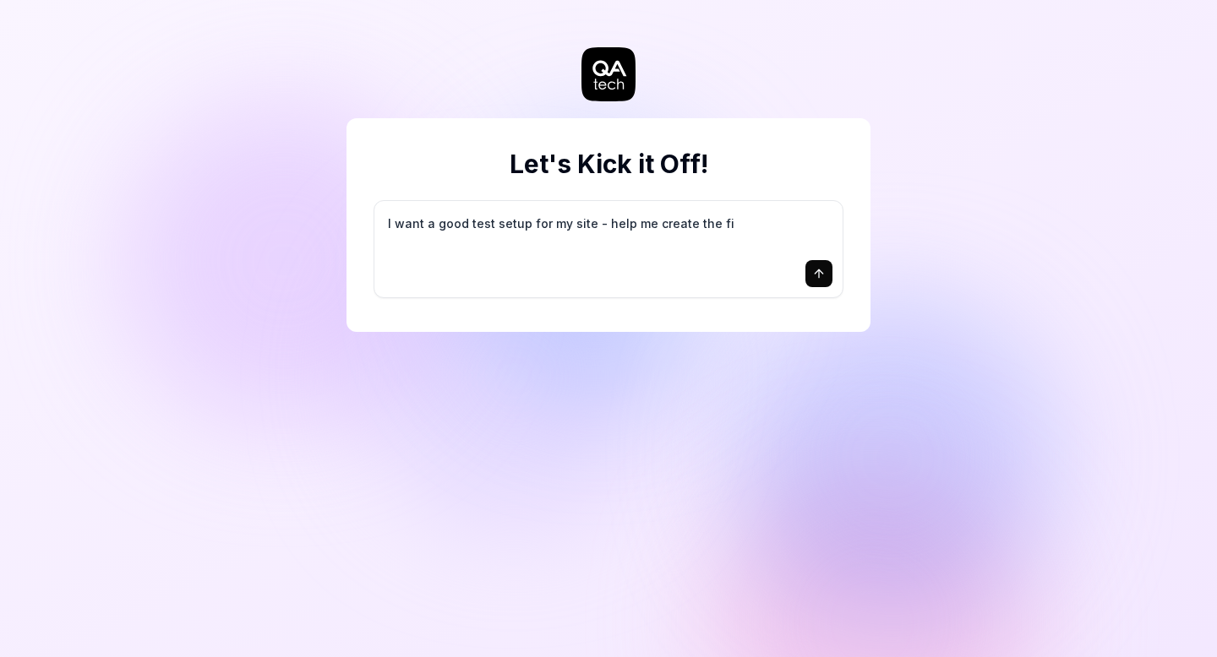
type textarea "*"
type textarea "I want a good test setup for my site - help me create the fir"
type textarea "*"
type textarea "I want a good test setup for my site - help me create the firs"
type textarea "*"
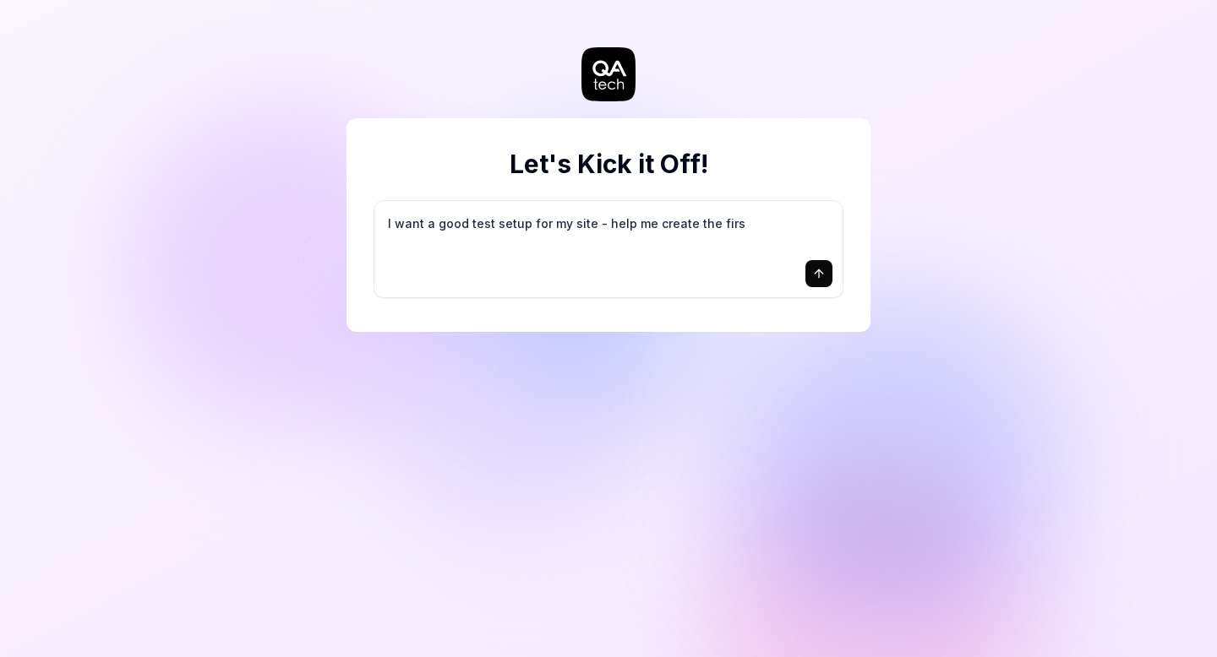
type textarea "I want a good test setup for my site - help me create the first"
type textarea "*"
type textarea "I want a good test setup for my site - help me create the first"
type textarea "*"
type textarea "I want a good test setup for my site - help me create the first 3"
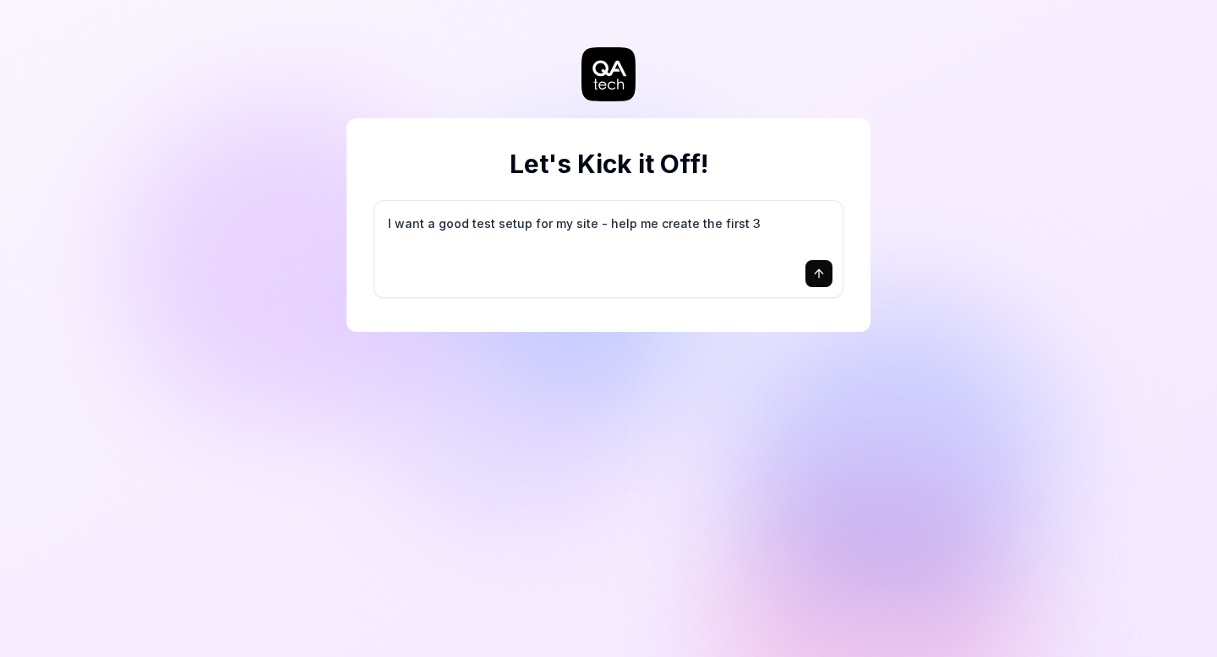
type textarea "*"
type textarea "I want a good test setup for my site - help me create the first 3-"
type textarea "*"
type textarea "I want a good test setup for my site - help me create the first 3-5"
type textarea "*"
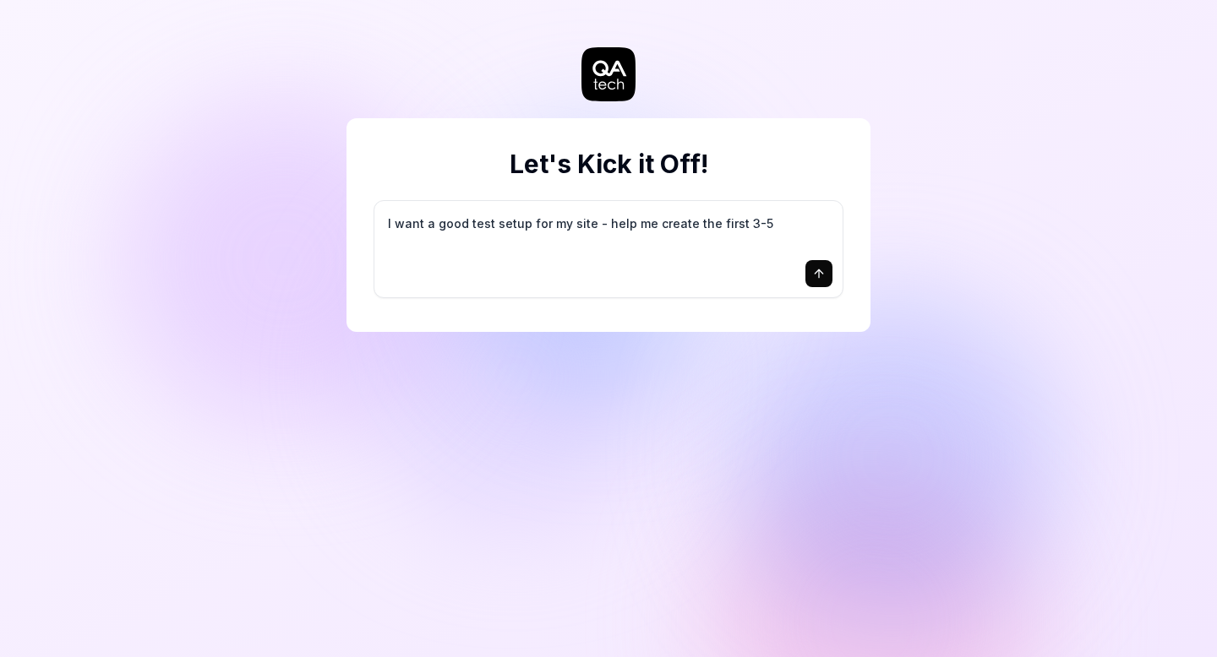
type textarea "I want a good test setup for my site - help me create the first 3-5"
type textarea "*"
type textarea "I want a good test setup for my site - help me create the first 3-5 t"
type textarea "*"
type textarea "I want a good test setup for my site - help me create the first 3-5 te"
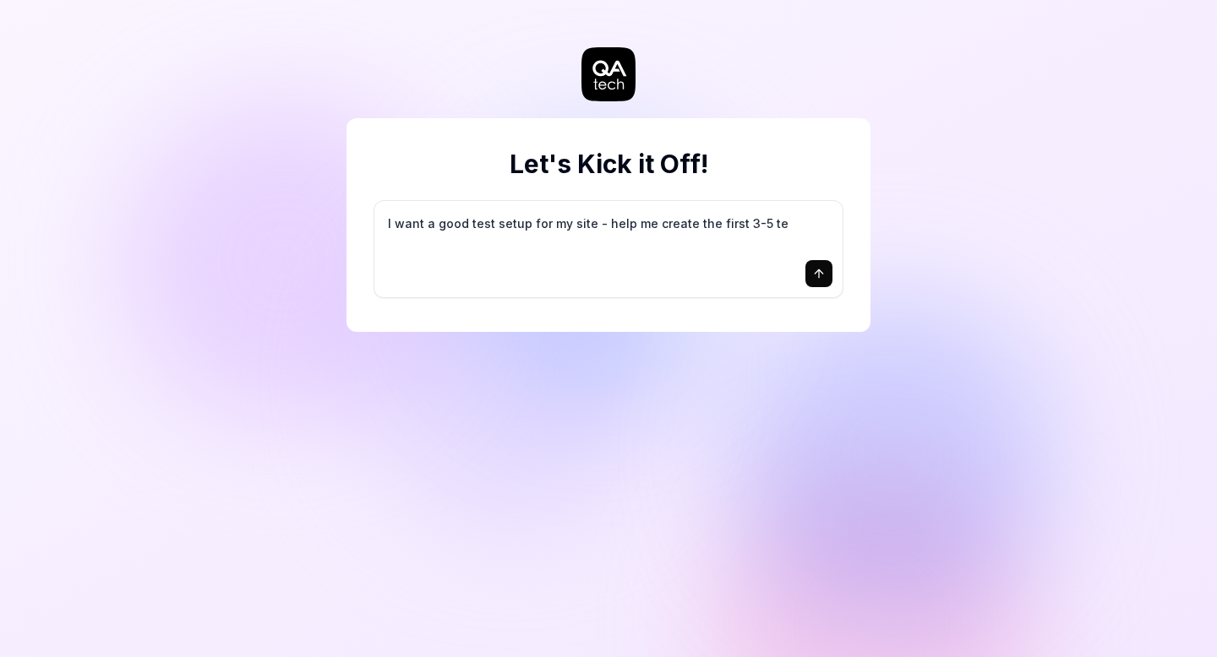
type textarea "*"
type textarea "I want a good test setup for my site - help me create the first 3-5 tes"
type textarea "*"
type textarea "I want a good test setup for my site - help me create the first 3-5 test"
type textarea "*"
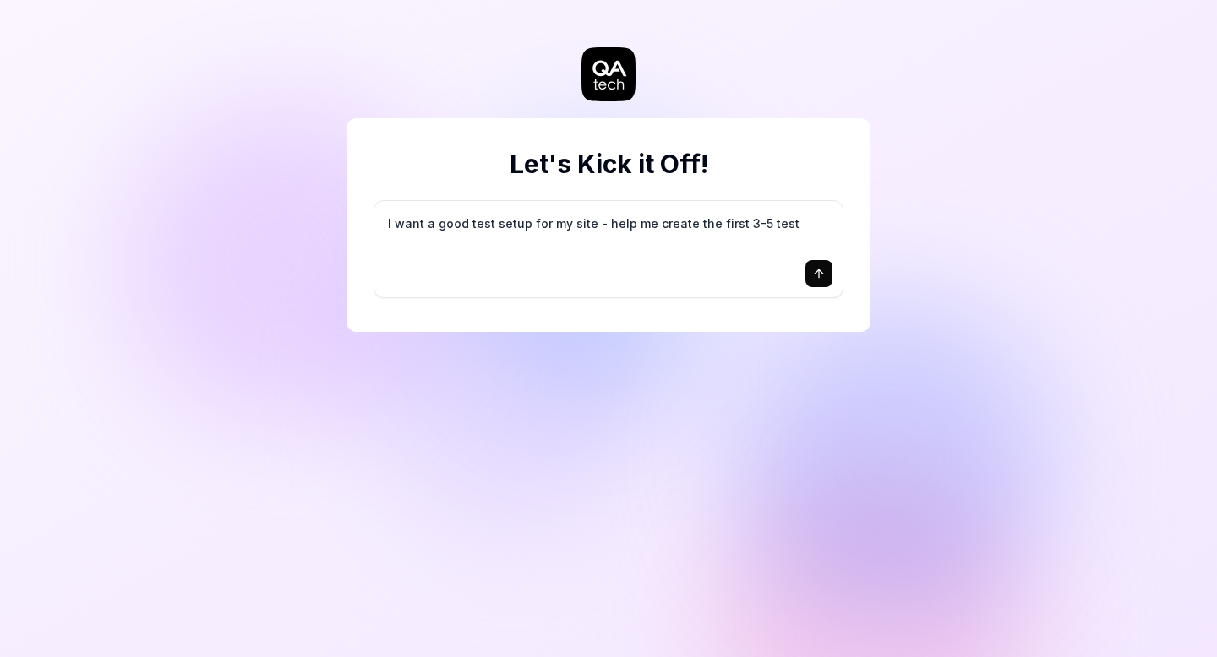
type textarea "I want a good test setup for my site - help me create the first 3-5 test"
type textarea "*"
type textarea "I want a good test setup for my site - help me create the first 3-5 test c"
type textarea "*"
type textarea "I want a good test setup for my site - help me create the first 3-5 test ca"
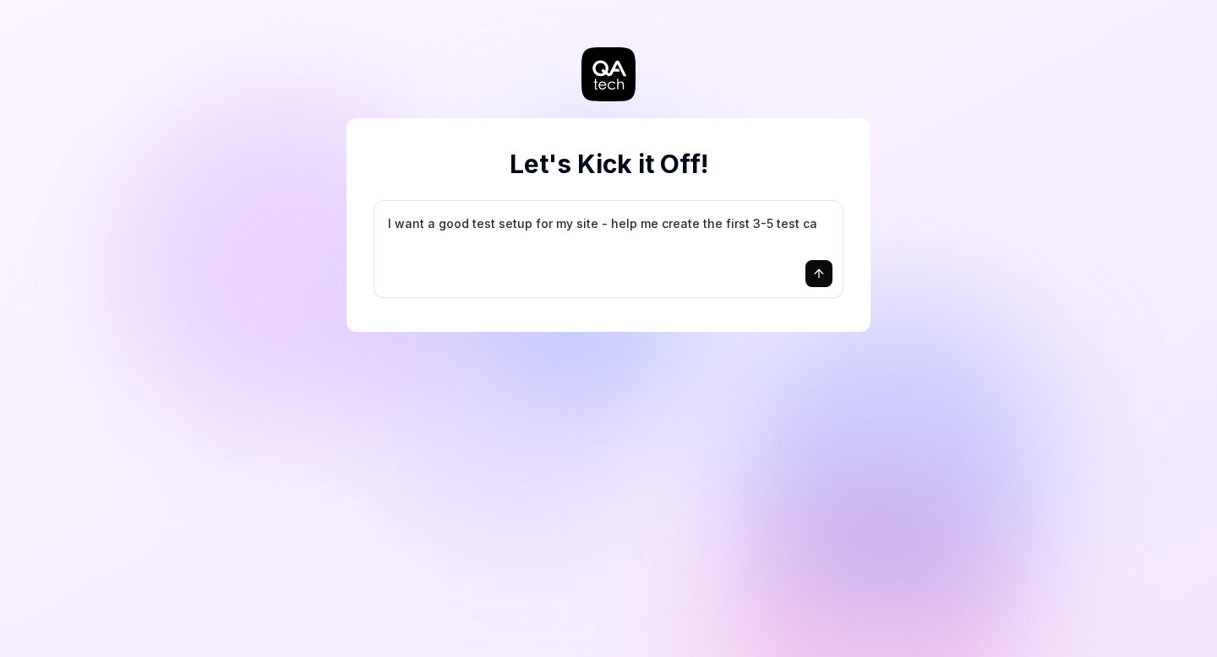
type textarea "*"
type textarea "I want a good test setup for my site - help me create the first 3-5 test cas"
type textarea "*"
type textarea "I want a good test setup for my site - help me create the first 3-5 test case"
type textarea "*"
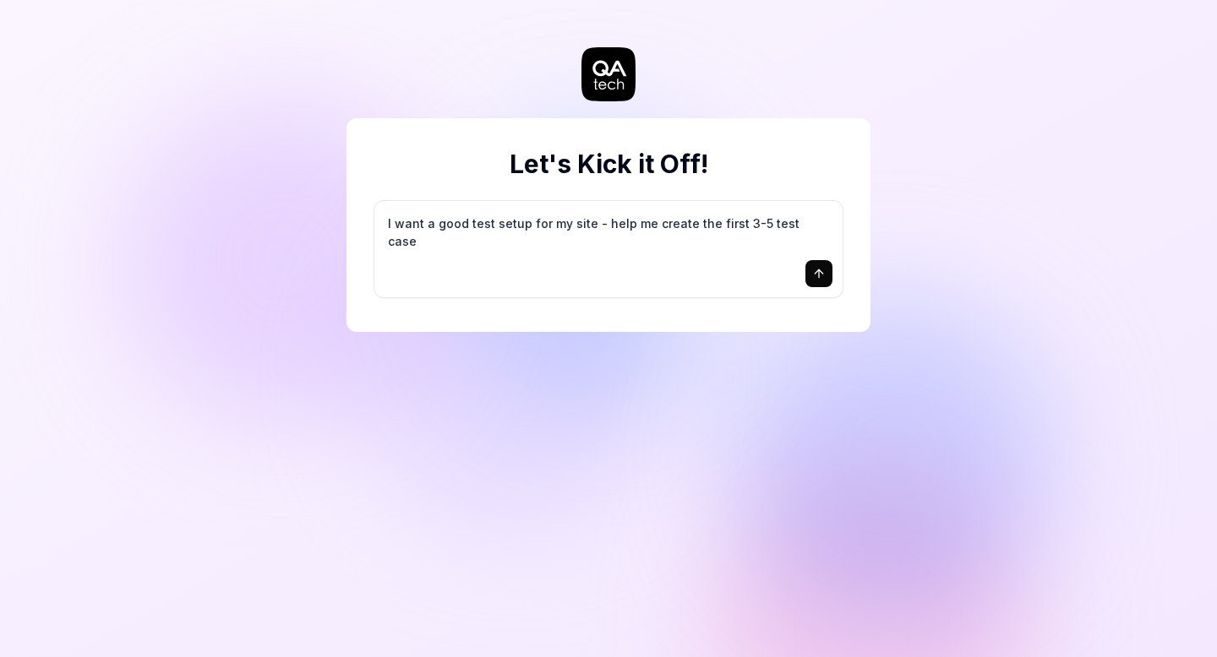
type textarea "I want a good test setup for my site - help me create the first 3-5 test cases"
click at [821, 275] on icon "submit" at bounding box center [819, 274] width 14 height 14
type textarea "*"
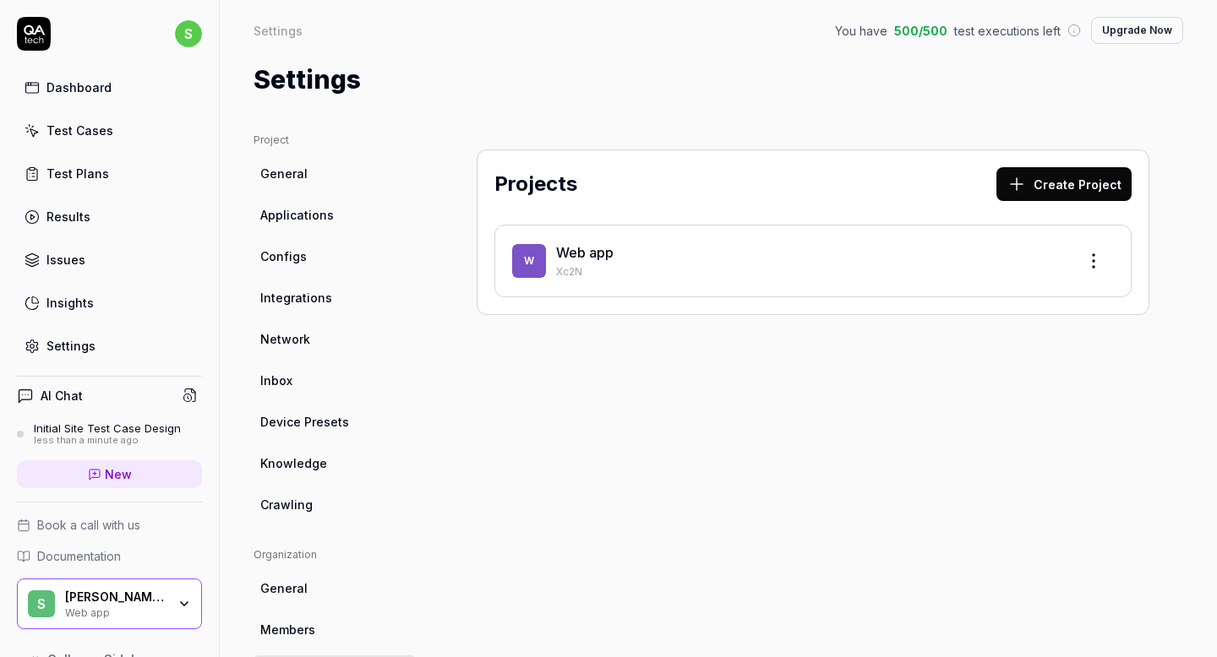
click at [97, 130] on div "Test Cases" at bounding box center [79, 131] width 67 height 18
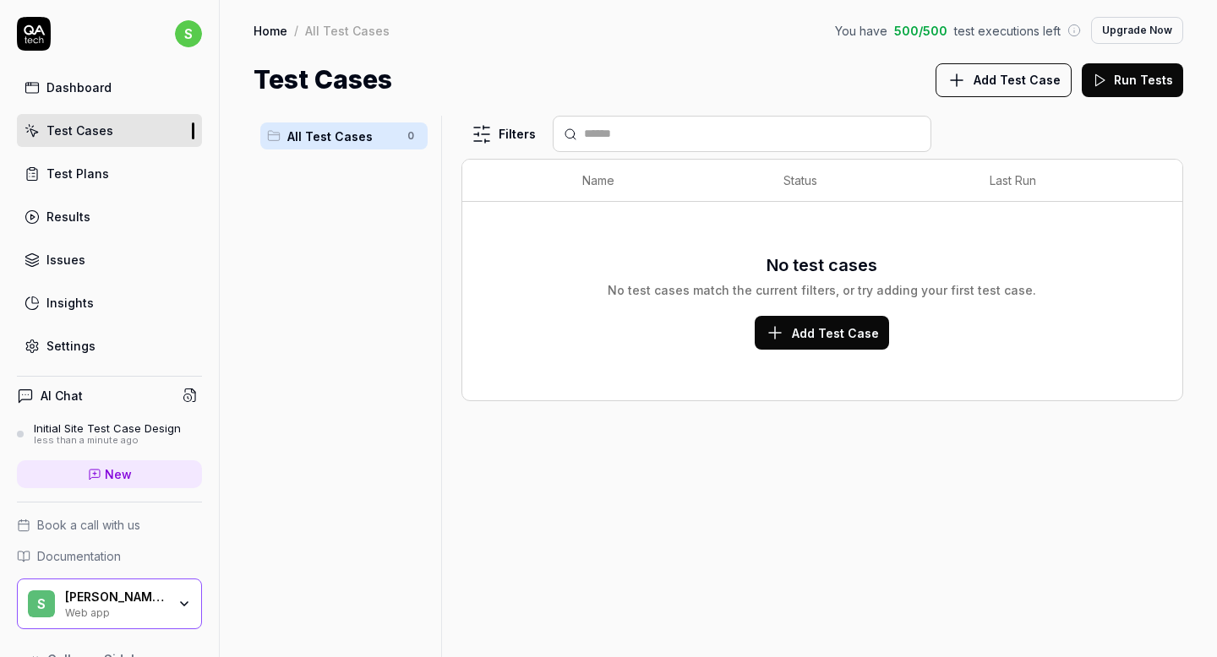
click at [846, 320] on button "Add Test Case" at bounding box center [822, 333] width 134 height 34
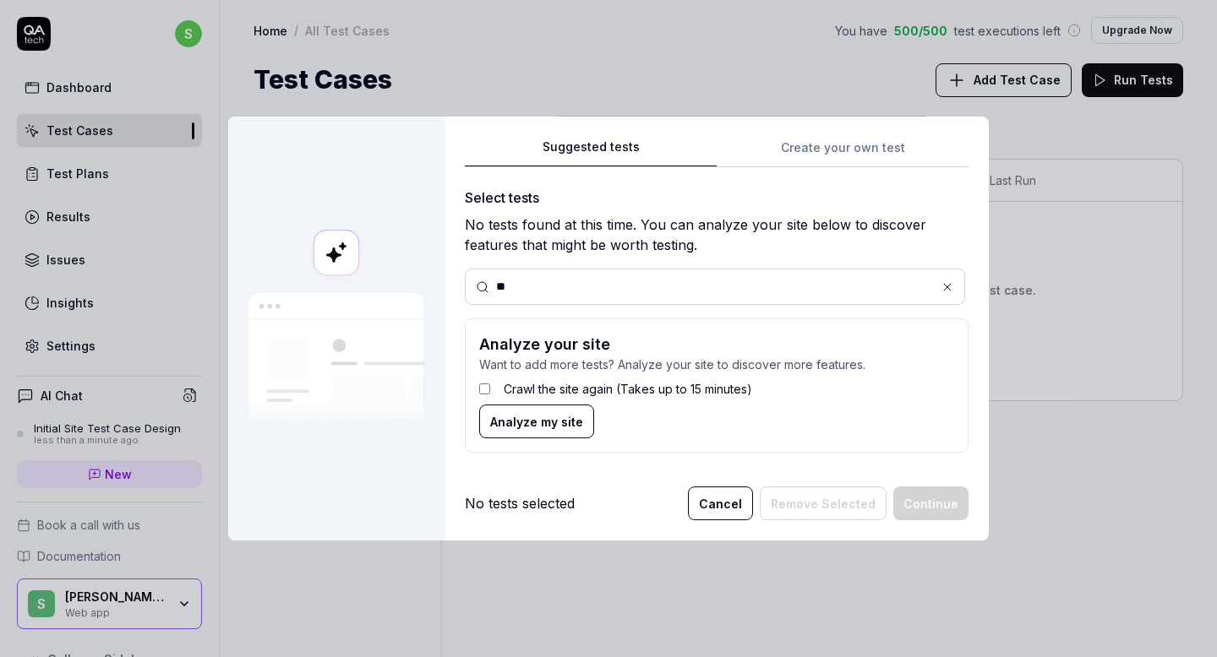
type input "*"
type input "**********"
click at [531, 428] on span "Analyze my site" at bounding box center [536, 422] width 93 height 18
